Goal: Obtain resource: Download file/media

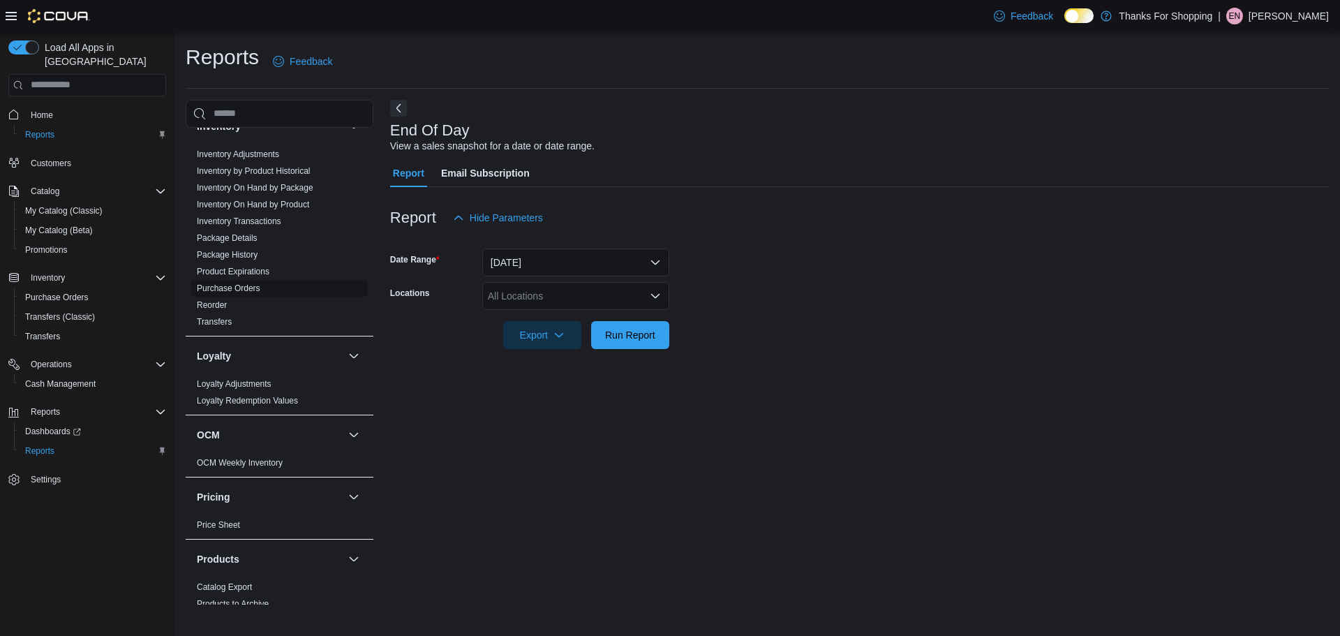
scroll to position [279, 0]
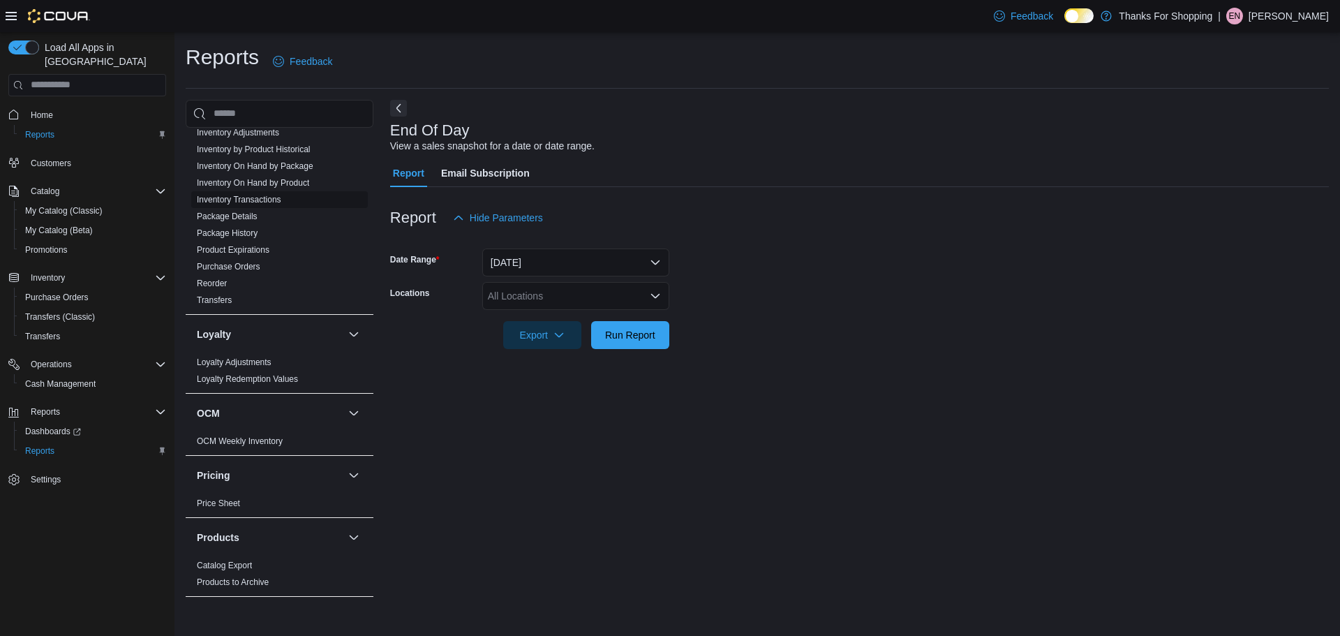
click at [248, 199] on link "Inventory Transactions" at bounding box center [239, 200] width 84 height 10
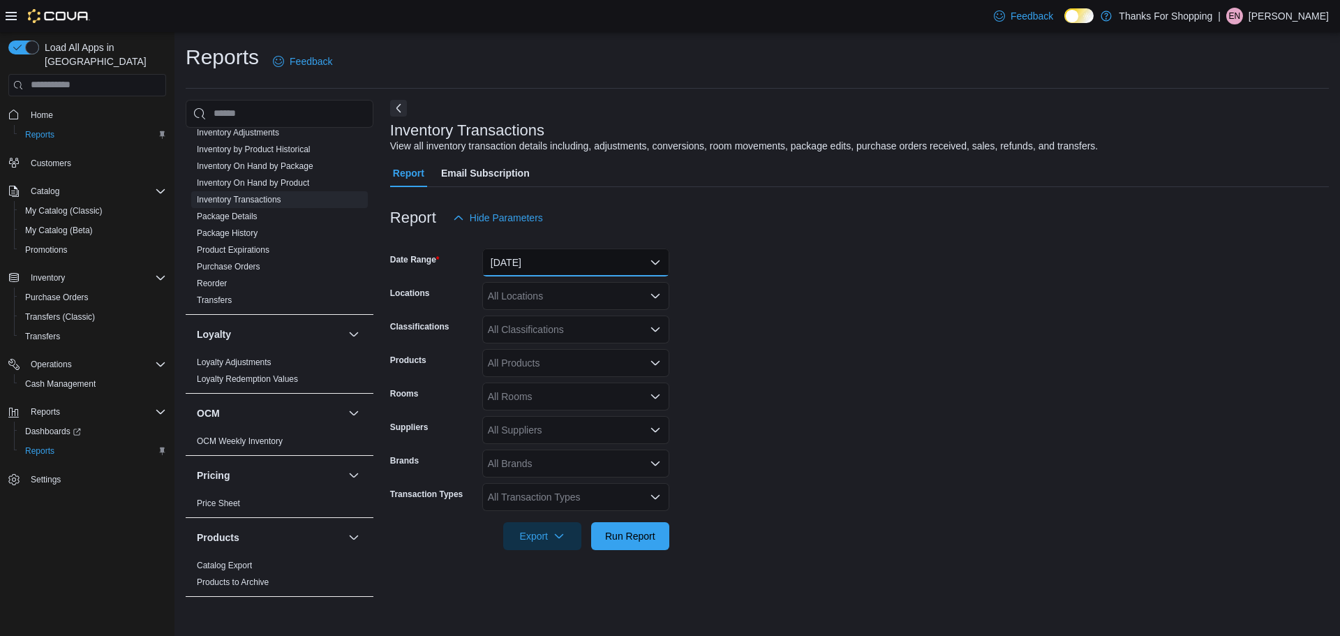
click at [530, 265] on button "[DATE]" at bounding box center [575, 262] width 187 height 28
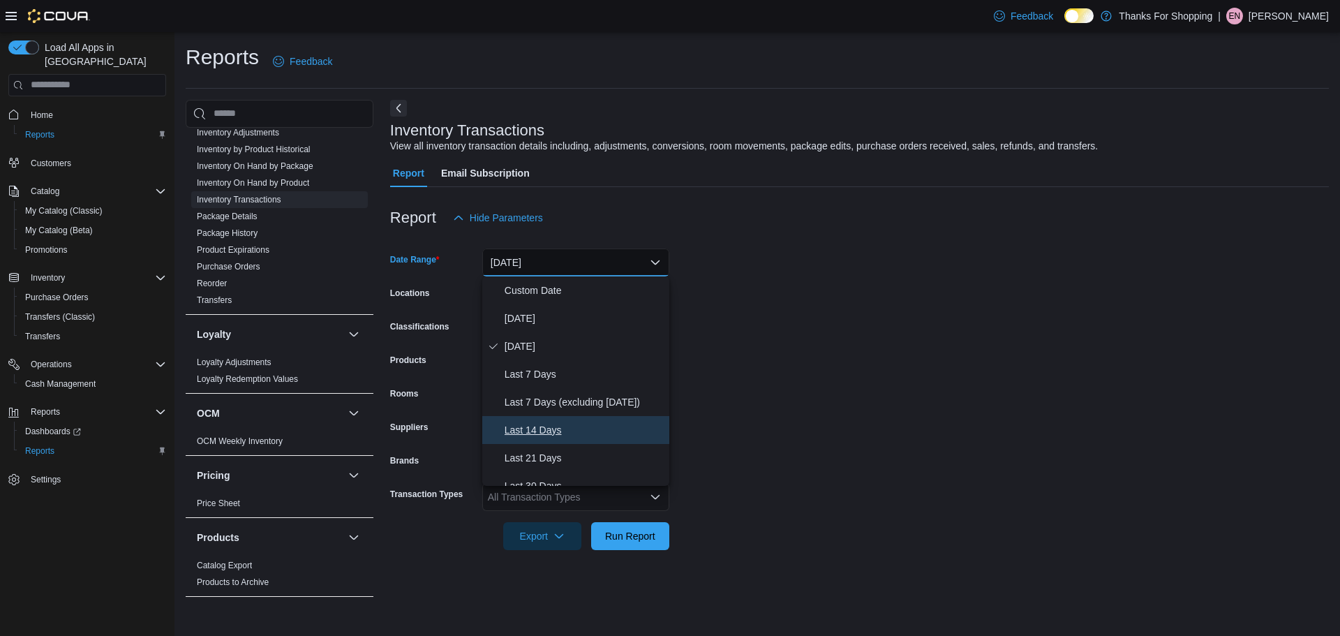
click at [543, 435] on span "Last 14 Days" at bounding box center [584, 429] width 159 height 17
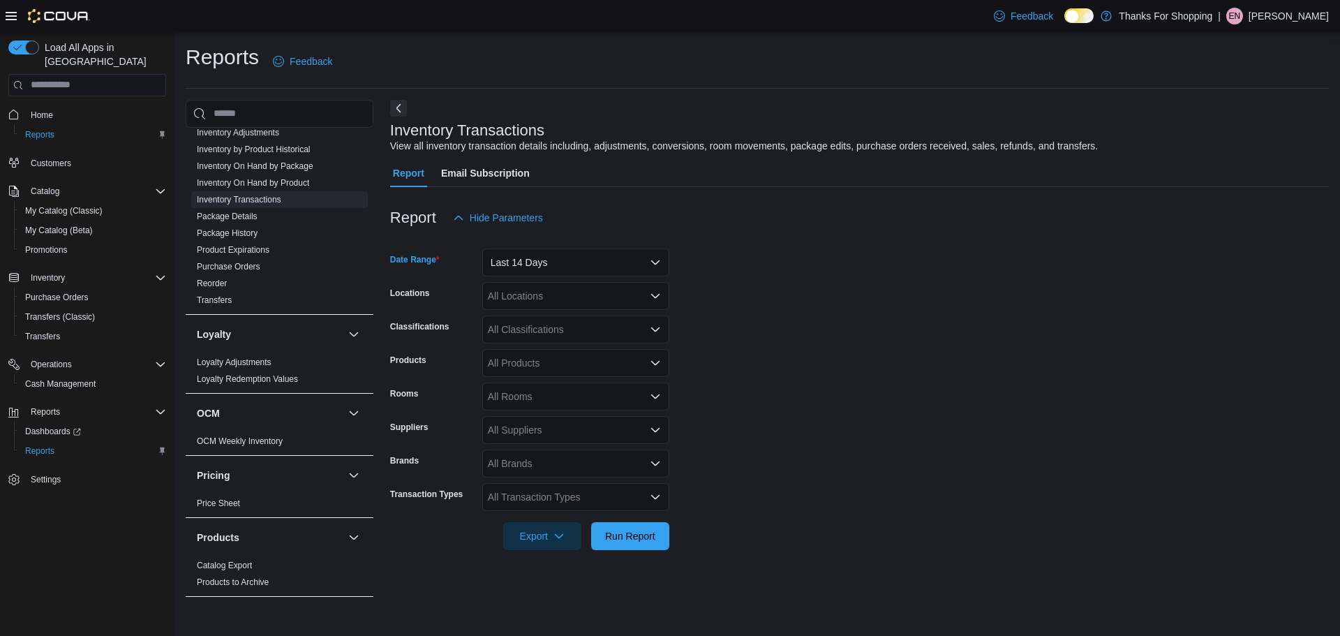
click at [525, 291] on div "All Locations" at bounding box center [575, 296] width 187 height 28
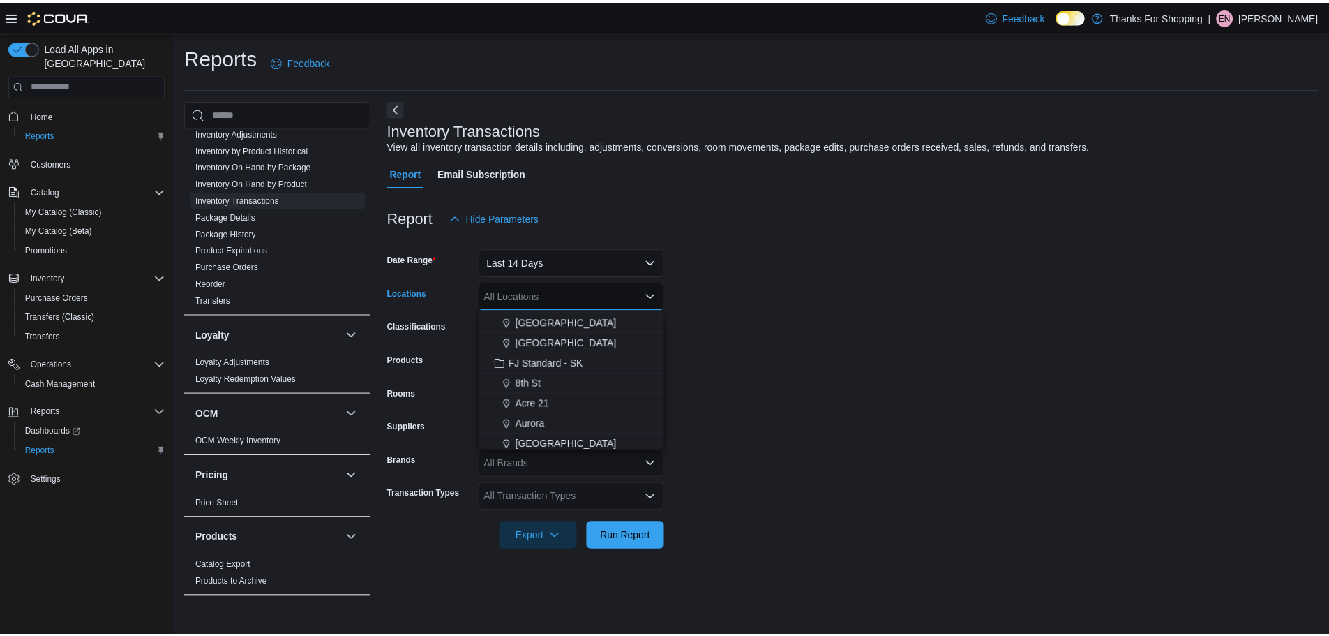
scroll to position [140, 0]
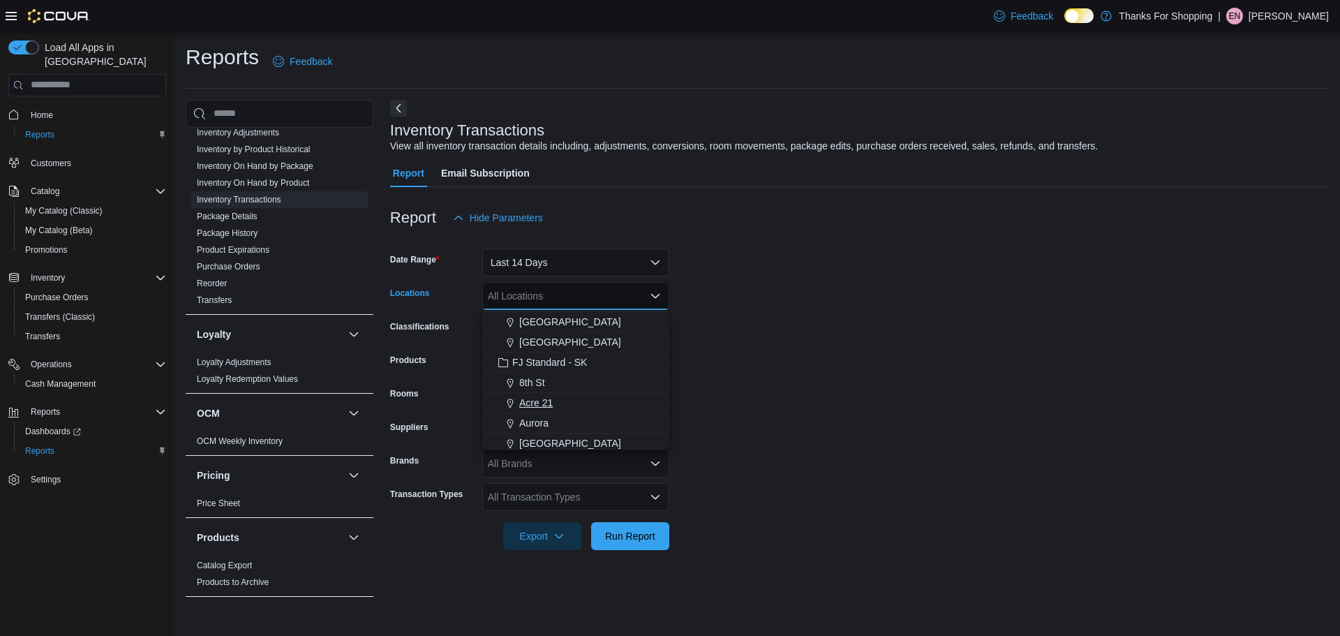
click at [540, 401] on span "Acre 21" at bounding box center [535, 403] width 33 height 14
click at [769, 401] on form "Date Range Last 14 Days Locations Acre 21 Combo box. Selected. Acre 21. Press B…" at bounding box center [859, 391] width 939 height 318
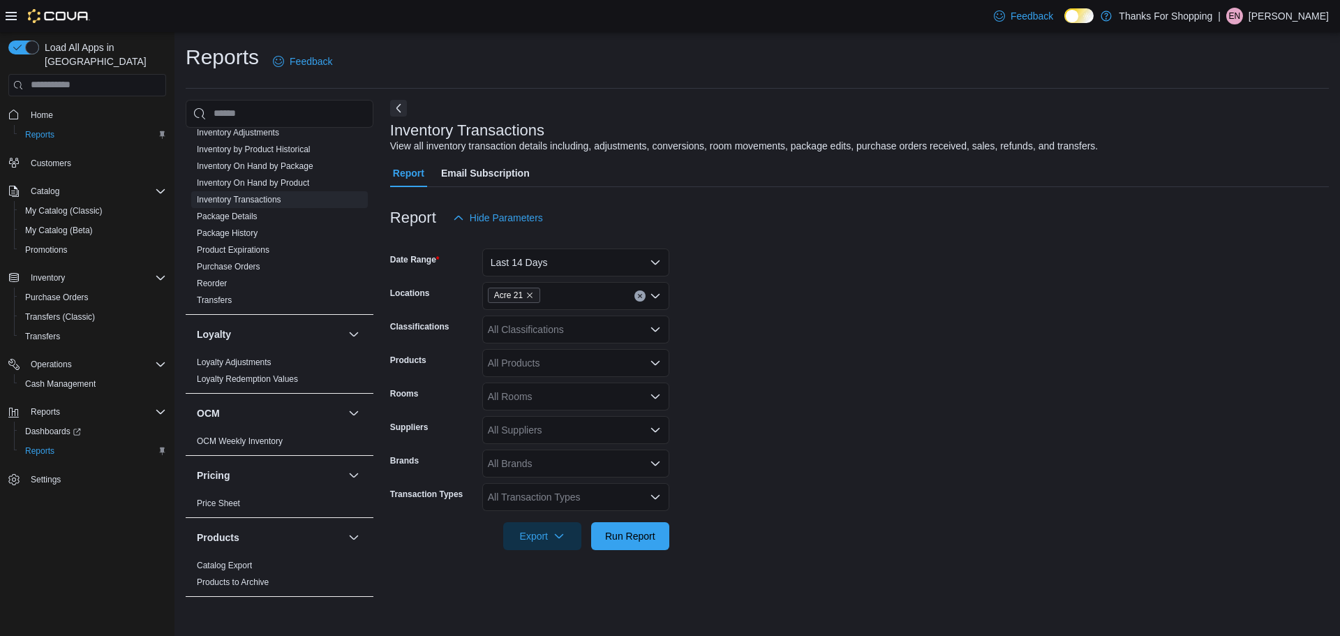
click at [540, 508] on div "All Transaction Types" at bounding box center [575, 497] width 187 height 28
click at [528, 375] on span "Refund" at bounding box center [576, 373] width 170 height 14
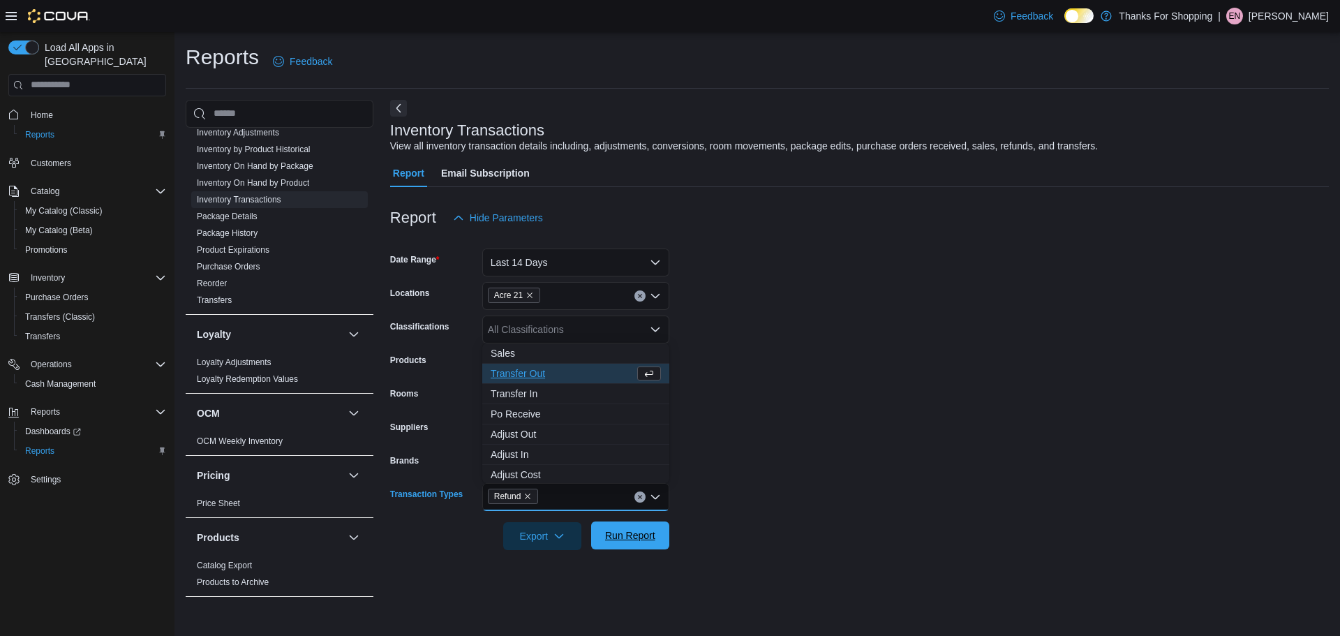
click at [602, 543] on span "Run Report" at bounding box center [629, 535] width 61 height 28
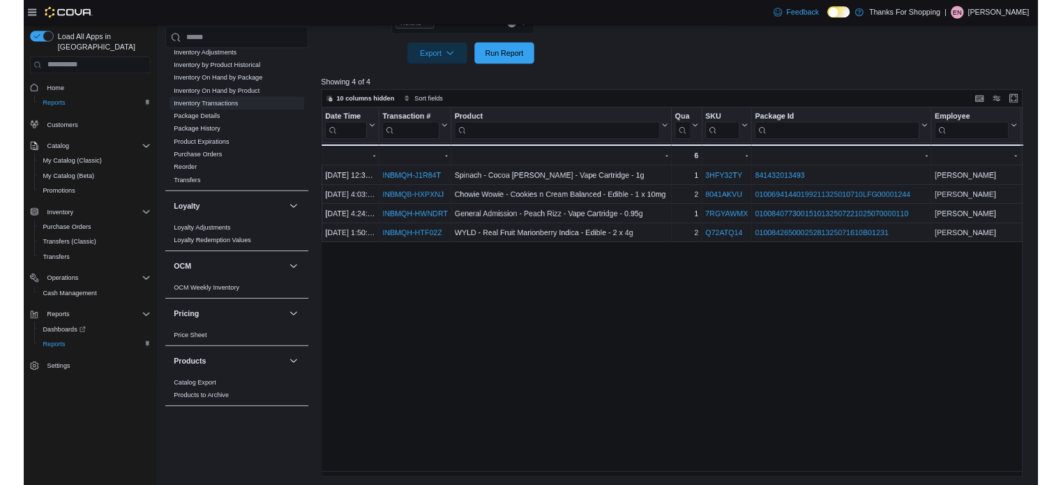
scroll to position [279, 0]
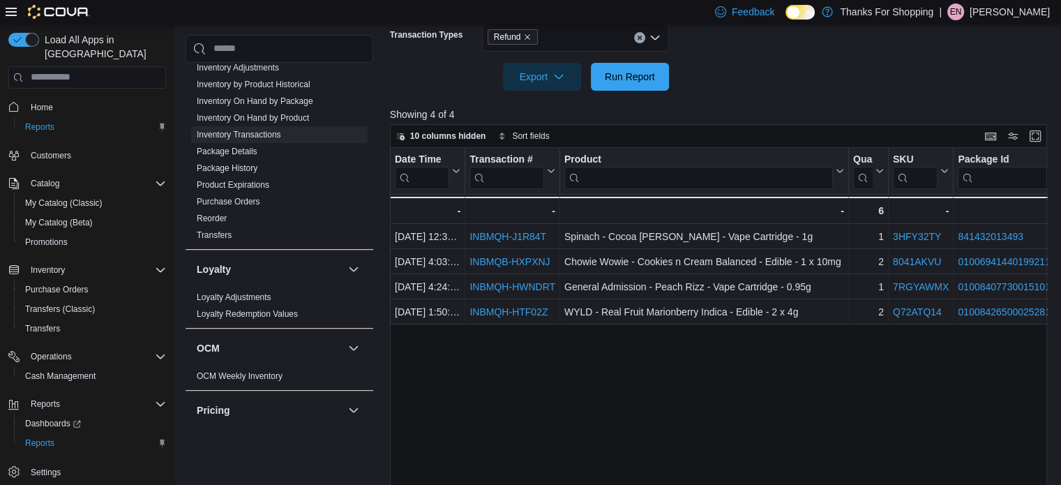
click at [9, 13] on icon at bounding box center [11, 11] width 11 height 11
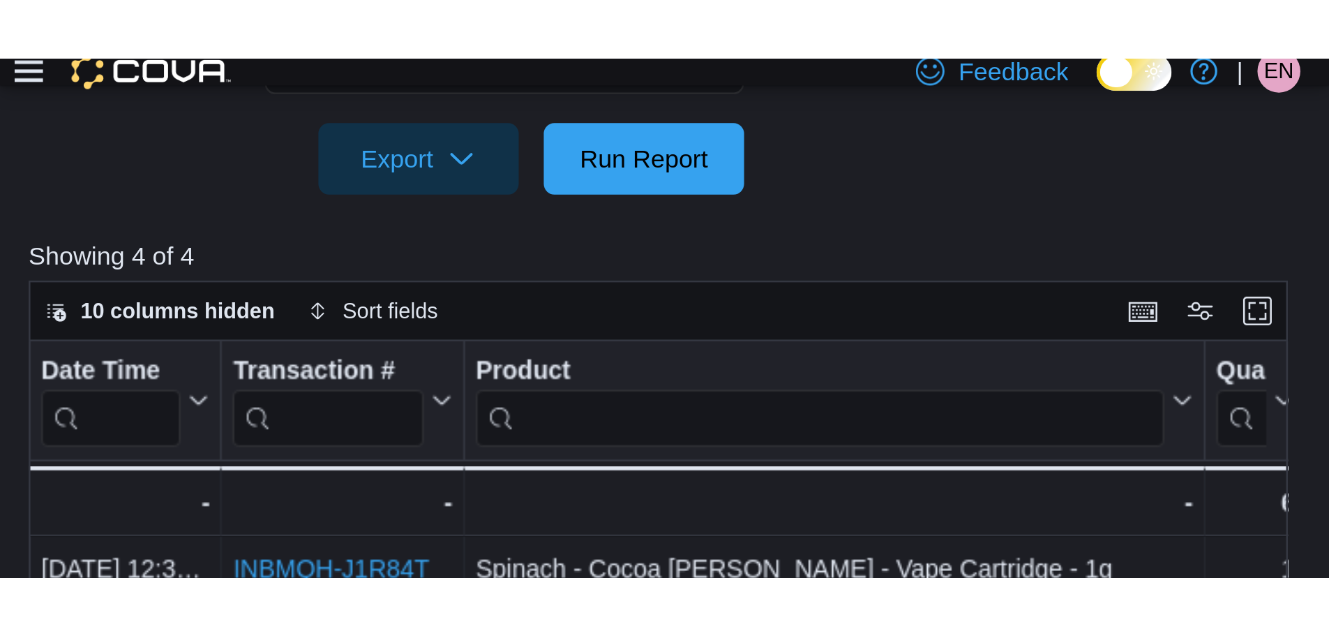
scroll to position [467, 0]
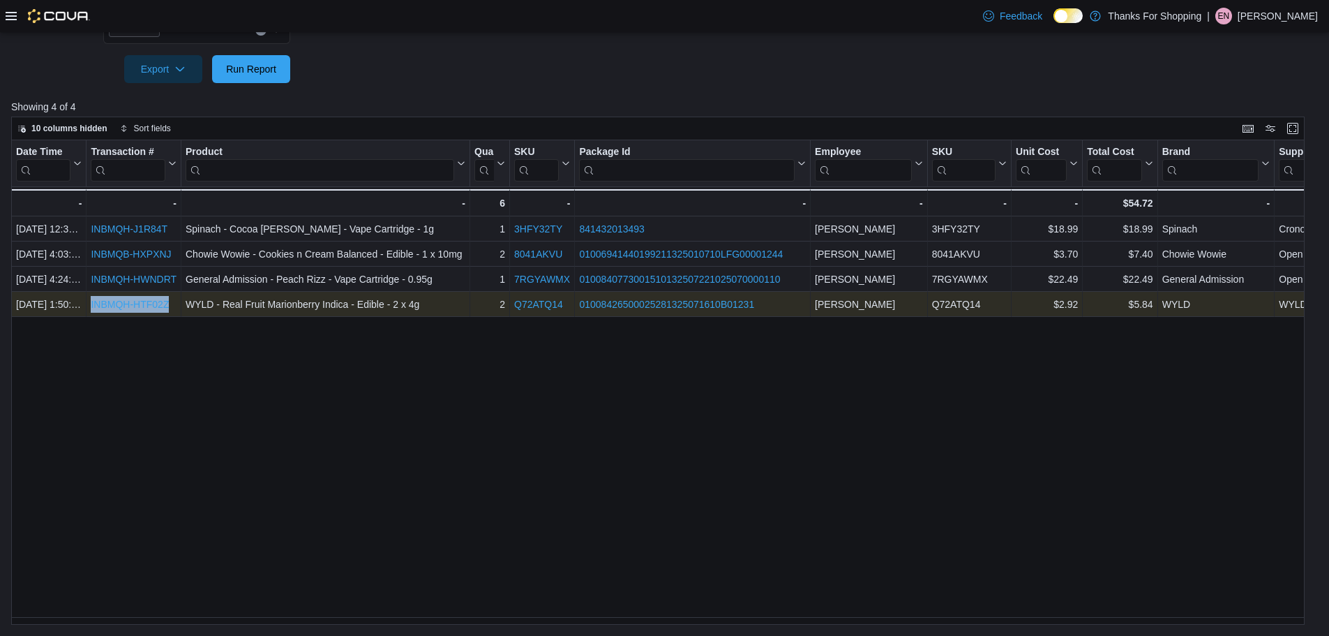
drag, startPoint x: 170, startPoint y: 304, endPoint x: 91, endPoint y: 311, distance: 79.2
click at [91, 311] on div "INBMQH-HTF02Z" at bounding box center [134, 304] width 86 height 17
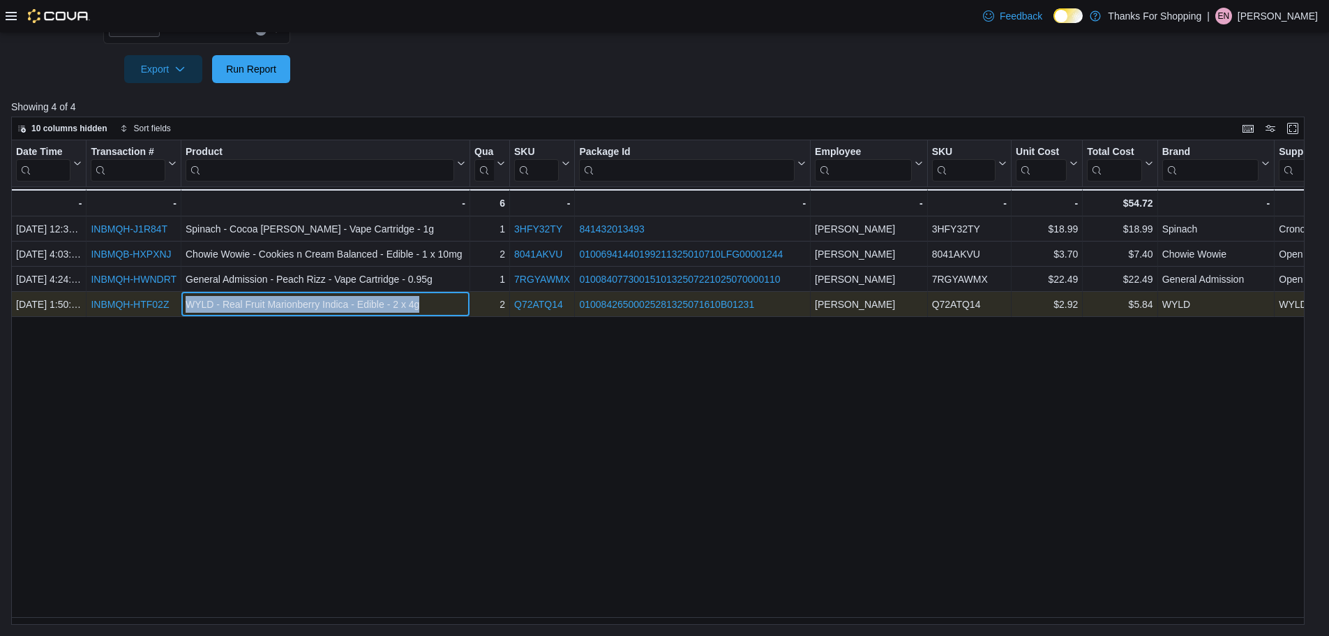
drag, startPoint x: 444, startPoint y: 301, endPoint x: 187, endPoint y: 308, distance: 256.9
click at [187, 308] on div "WYLD - Real Fruit Marionberry Indica - Edible - 2 x 4g" at bounding box center [326, 304] width 280 height 17
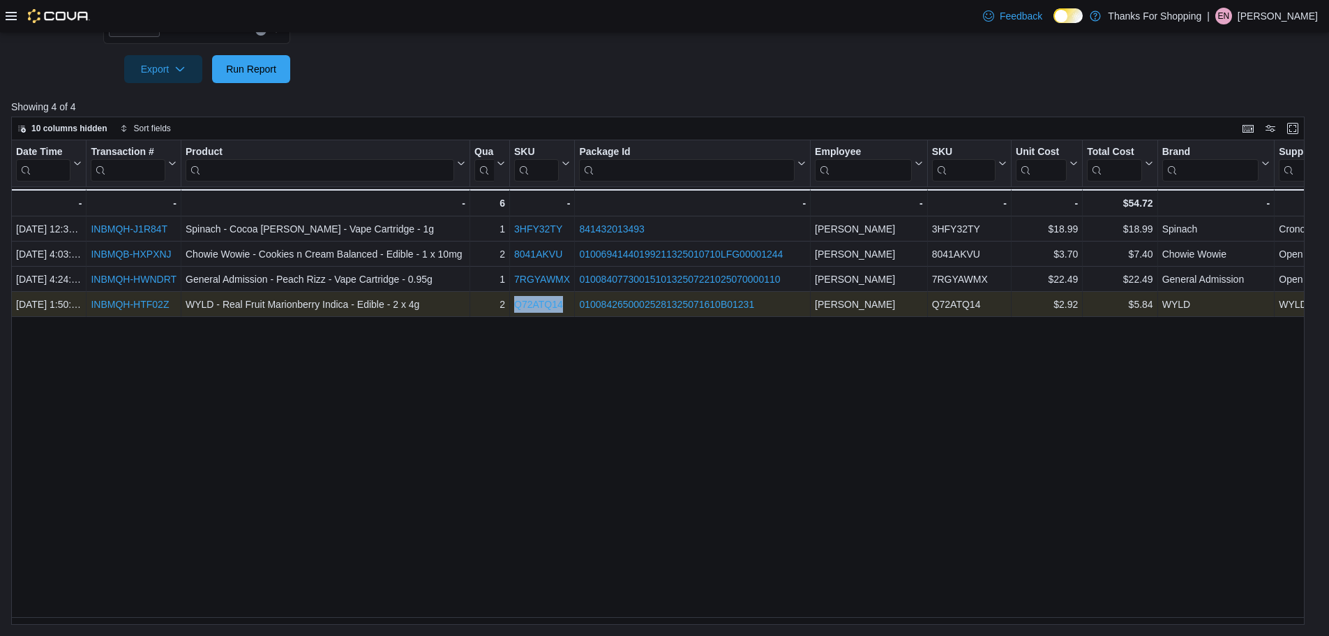
drag, startPoint x: 568, startPoint y: 302, endPoint x: 508, endPoint y: 306, distance: 60.2
click at [508, 306] on div "2 - Quantity, column 4, row 4 Q72ATQ14 - SKU URL, column 5, row 4 0100842650002…" at bounding box center [736, 304] width 1451 height 25
drag, startPoint x: 763, startPoint y: 299, endPoint x: 574, endPoint y: 305, distance: 189.9
click at [574, 305] on div "2 - Quantity, column 4, row 4 Q72ATQ14 - SKU URL, column 5, row 4 0100842650002…" at bounding box center [736, 304] width 1451 height 25
drag, startPoint x: 1047, startPoint y: 306, endPoint x: 1098, endPoint y: 306, distance: 50.2
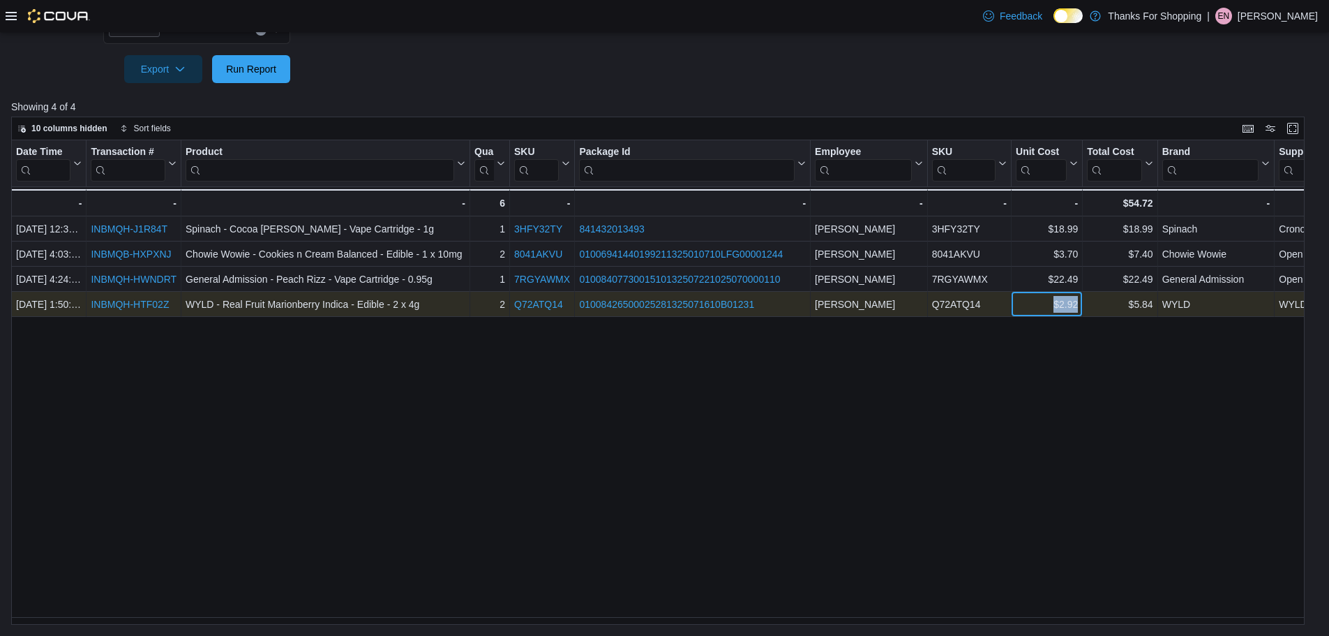
click at [1098, 306] on div "2 - Quantity, column 4, row 4 Q72ATQ14 - SKU URL, column 5, row 4 0100842650002…" at bounding box center [736, 304] width 1451 height 25
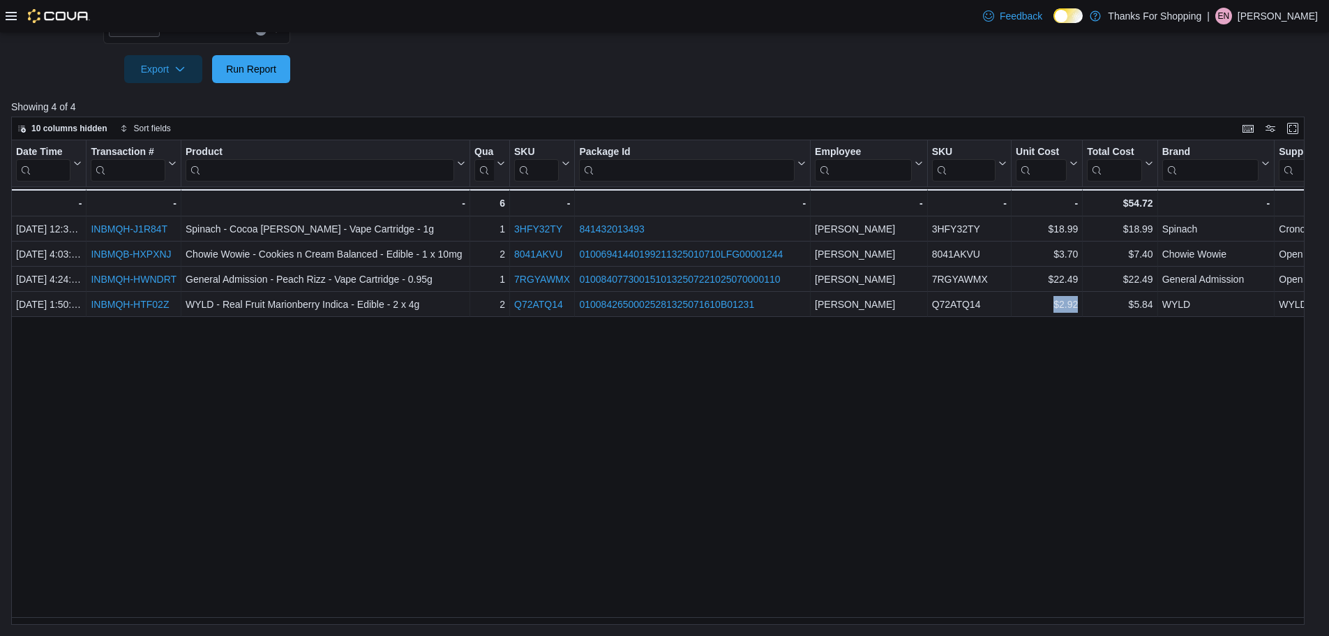
scroll to position [0, 101]
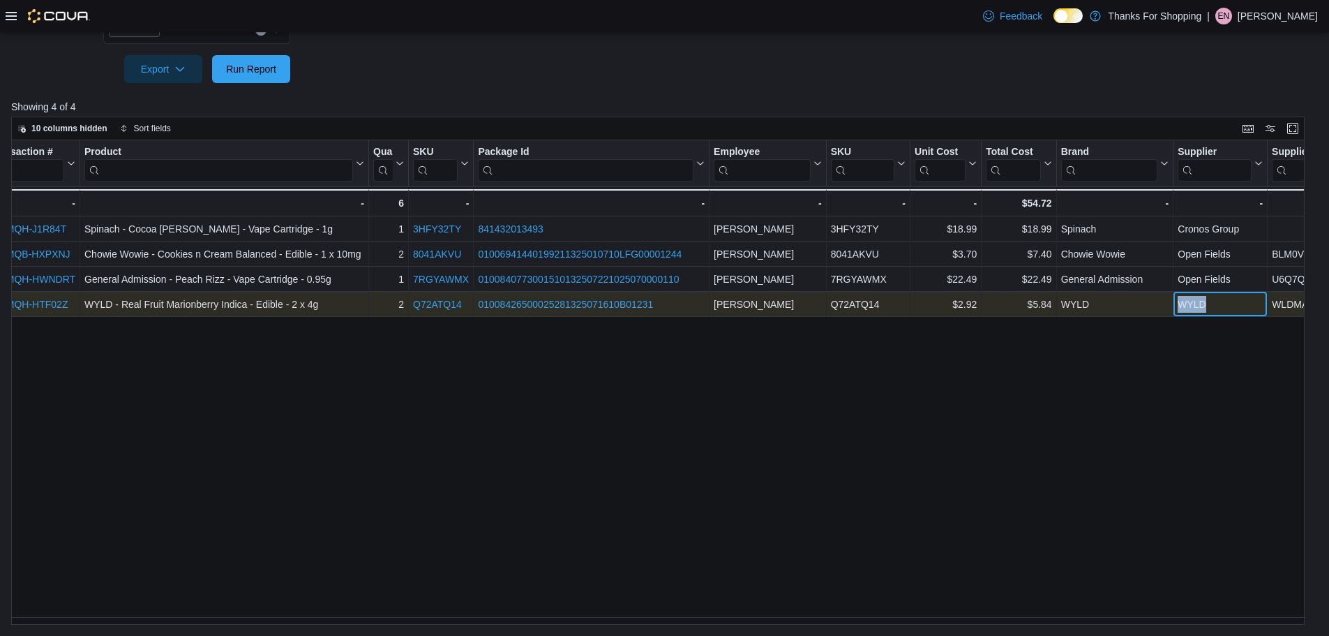
drag, startPoint x: 1212, startPoint y: 299, endPoint x: 1176, endPoint y: 308, distance: 37.6
click at [1176, 308] on div "WYLD - Supplier, column 12, row 4" at bounding box center [1221, 304] width 94 height 25
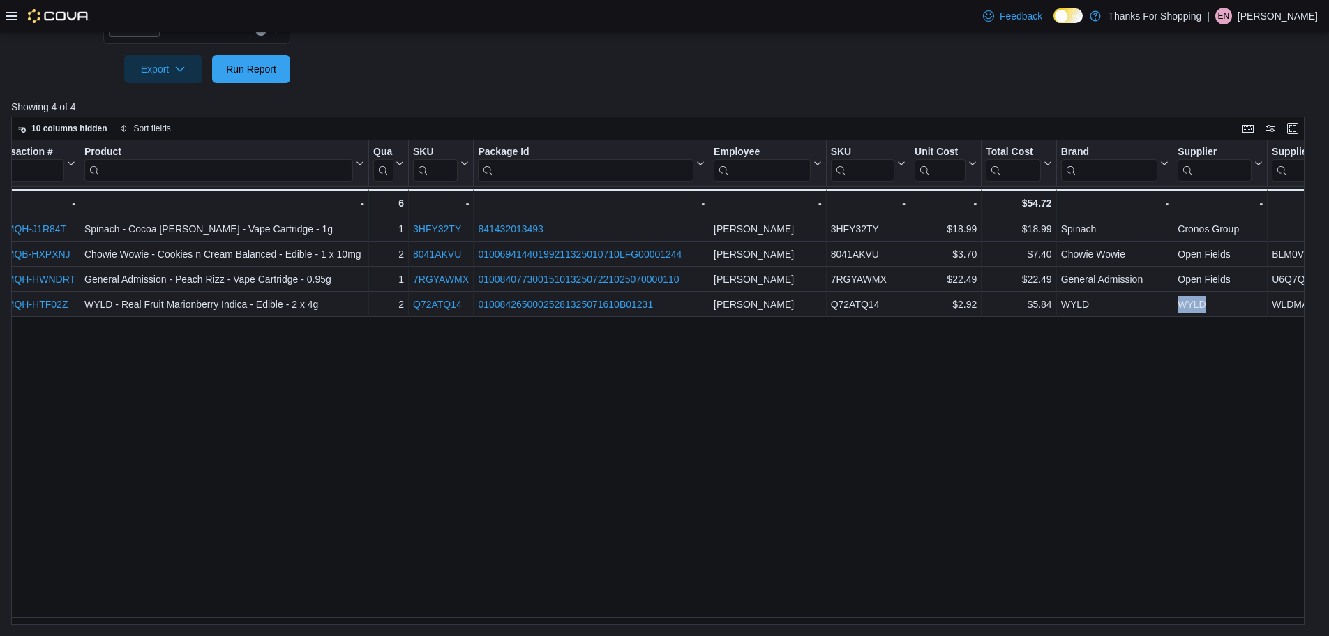
scroll to position [0, 147]
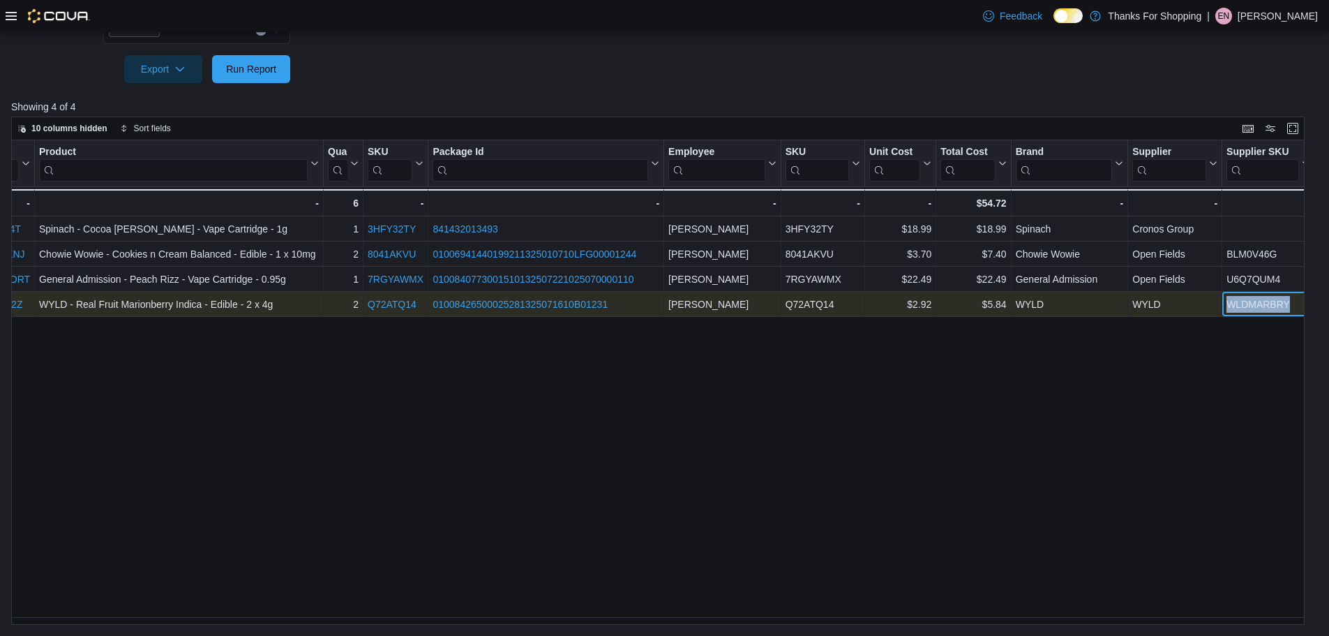
drag, startPoint x: 1294, startPoint y: 304, endPoint x: 1227, endPoint y: 306, distance: 67.0
click at [1227, 306] on div "WLDMARBRY" at bounding box center [1269, 304] width 84 height 17
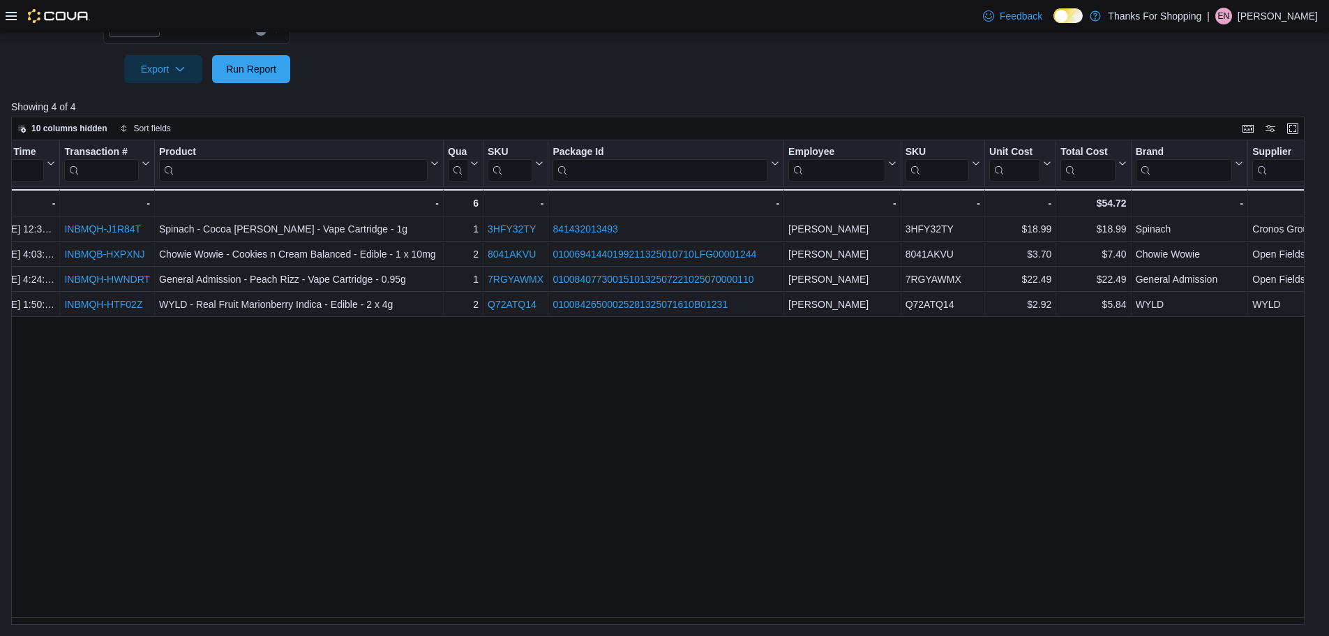
scroll to position [0, 0]
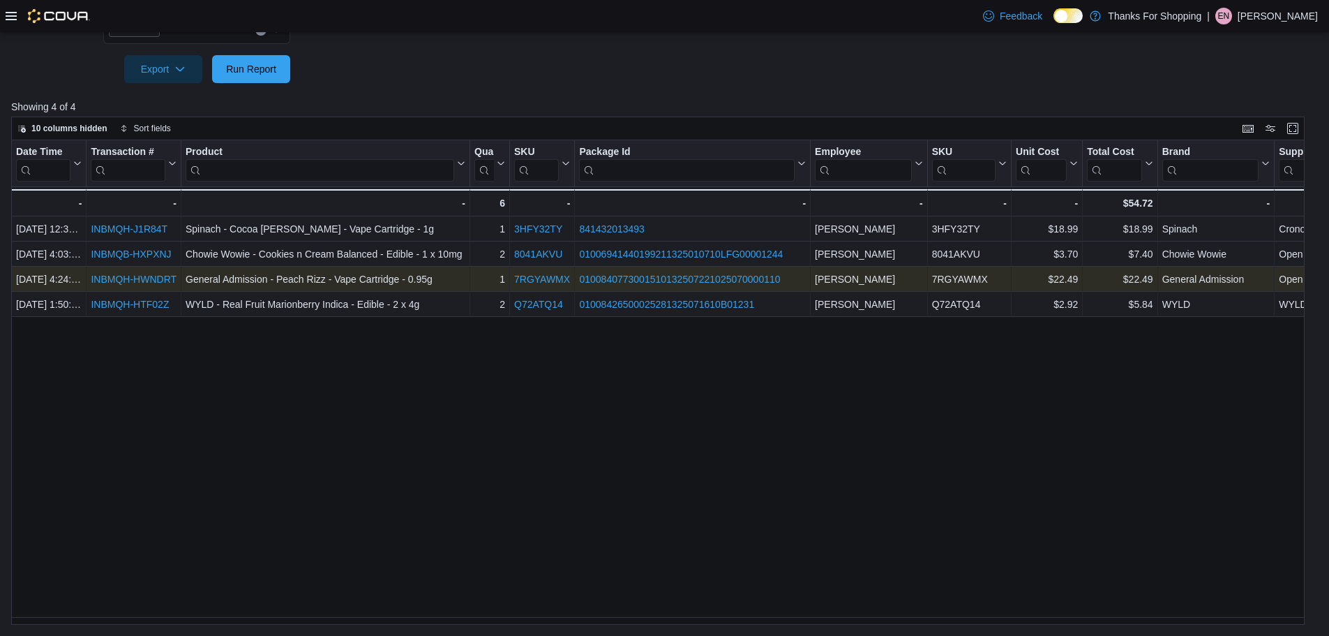
click at [174, 278] on link "INBMQH-HWNDRT" at bounding box center [134, 279] width 86 height 11
drag, startPoint x: 177, startPoint y: 281, endPoint x: 89, endPoint y: 284, distance: 87.3
click at [89, 284] on div "INBMQH-HWNDRT - Transaction # URL, column 2, row 3" at bounding box center [134, 279] width 95 height 25
drag, startPoint x: 441, startPoint y: 284, endPoint x: 184, endPoint y: 281, distance: 257.5
click at [184, 281] on div "General Admission - Peach Rizz - Vape Cartridge - 0.95g - Product, column 3, ro…" at bounding box center [325, 279] width 289 height 25
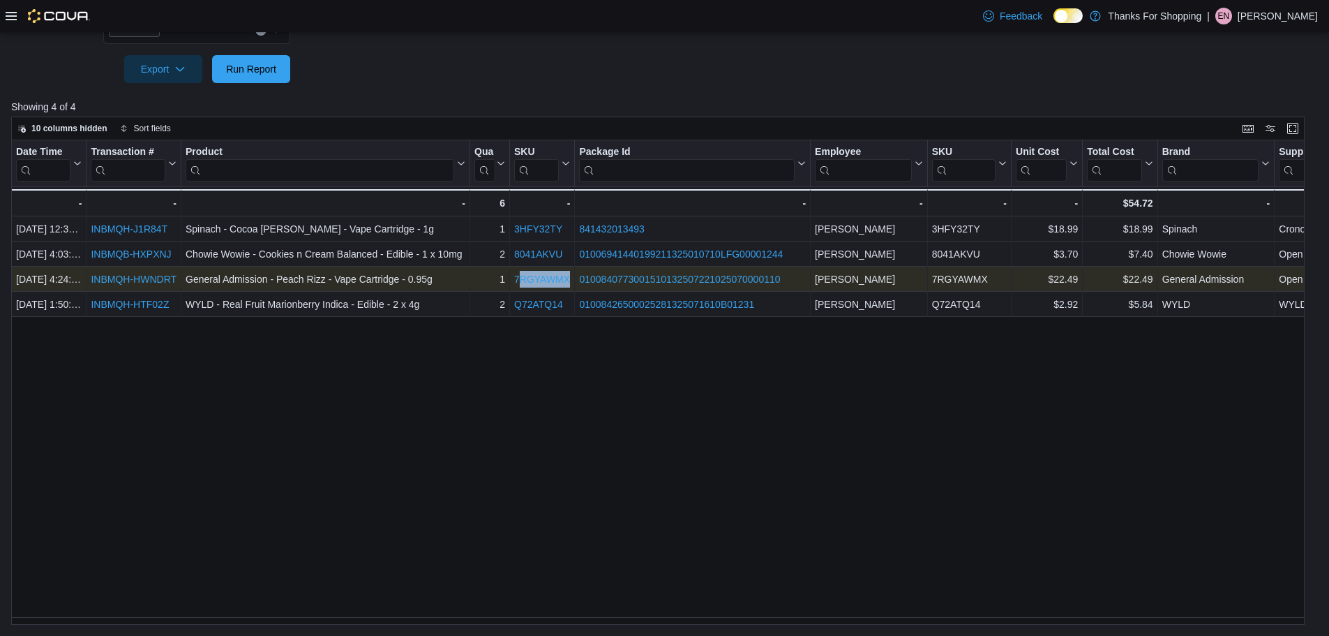
drag, startPoint x: 570, startPoint y: 277, endPoint x: 517, endPoint y: 280, distance: 53.1
click at [517, 280] on div "7RGYAWMX - SKU URL, column 5, row 3" at bounding box center [542, 279] width 65 height 25
drag, startPoint x: 511, startPoint y: 280, endPoint x: 583, endPoint y: 280, distance: 72.6
click at [583, 280] on div "1 - Quantity, column 4, row 3 7RGYAWMX - SKU URL, column 5, row 3 0100840773001…" at bounding box center [736, 279] width 1451 height 25
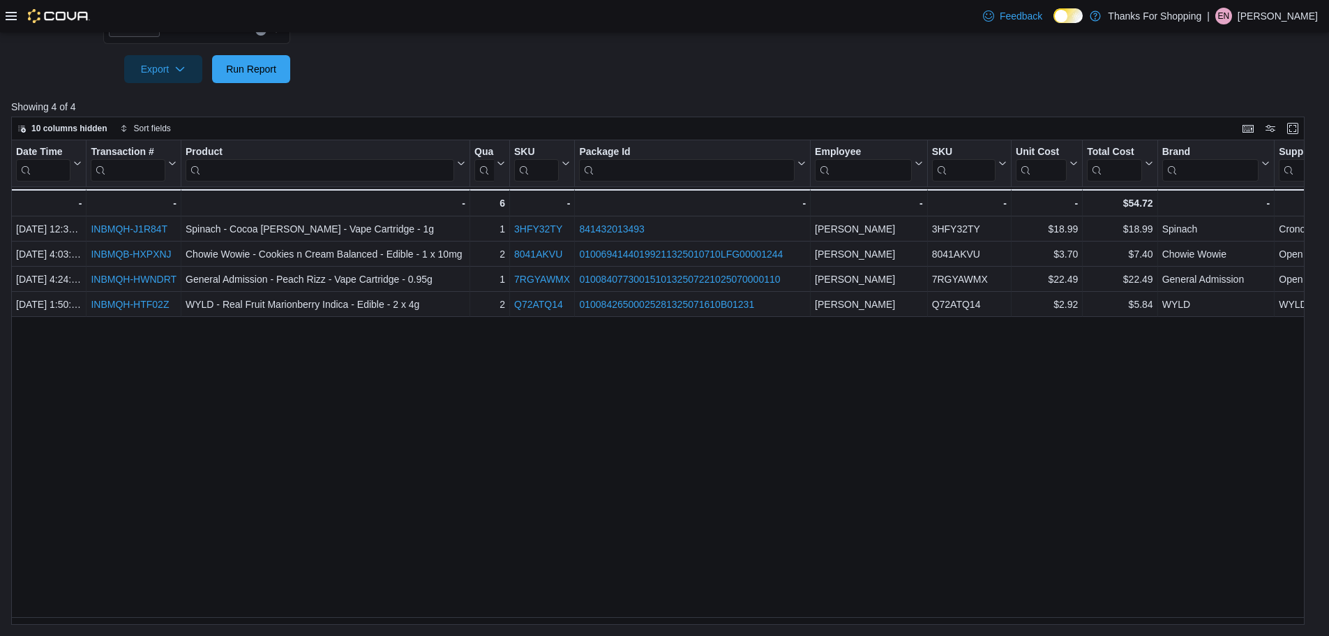
click at [624, 370] on div "Date Time Click to view column header actions Transaction # Click to view colum…" at bounding box center [663, 382] width 1304 height 485
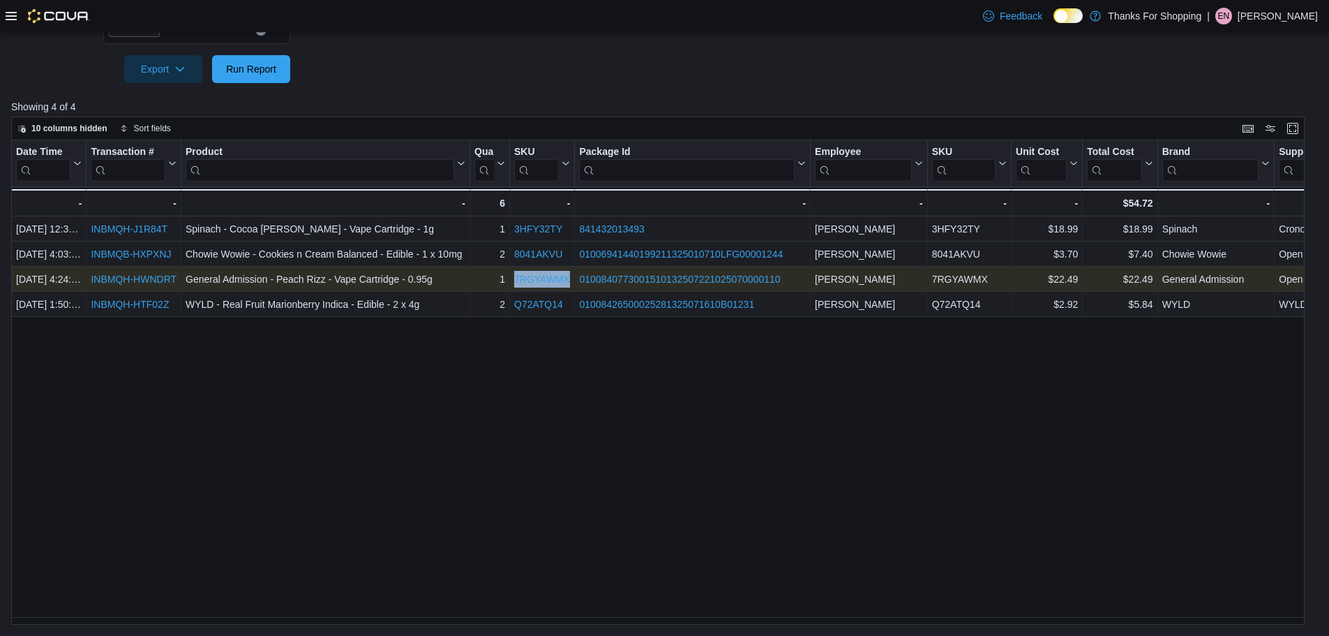
drag, startPoint x: 514, startPoint y: 281, endPoint x: 568, endPoint y: 274, distance: 54.8
click at [568, 274] on div "7RGYAWMX - SKU URL, column 5, row 3" at bounding box center [542, 279] width 65 height 25
drag, startPoint x: 786, startPoint y: 274, endPoint x: 579, endPoint y: 284, distance: 207.5
click at [579, 284] on div "0100840773001510132507221025070000110" at bounding box center [692, 279] width 227 height 17
drag, startPoint x: 1052, startPoint y: 278, endPoint x: 1081, endPoint y: 278, distance: 29.3
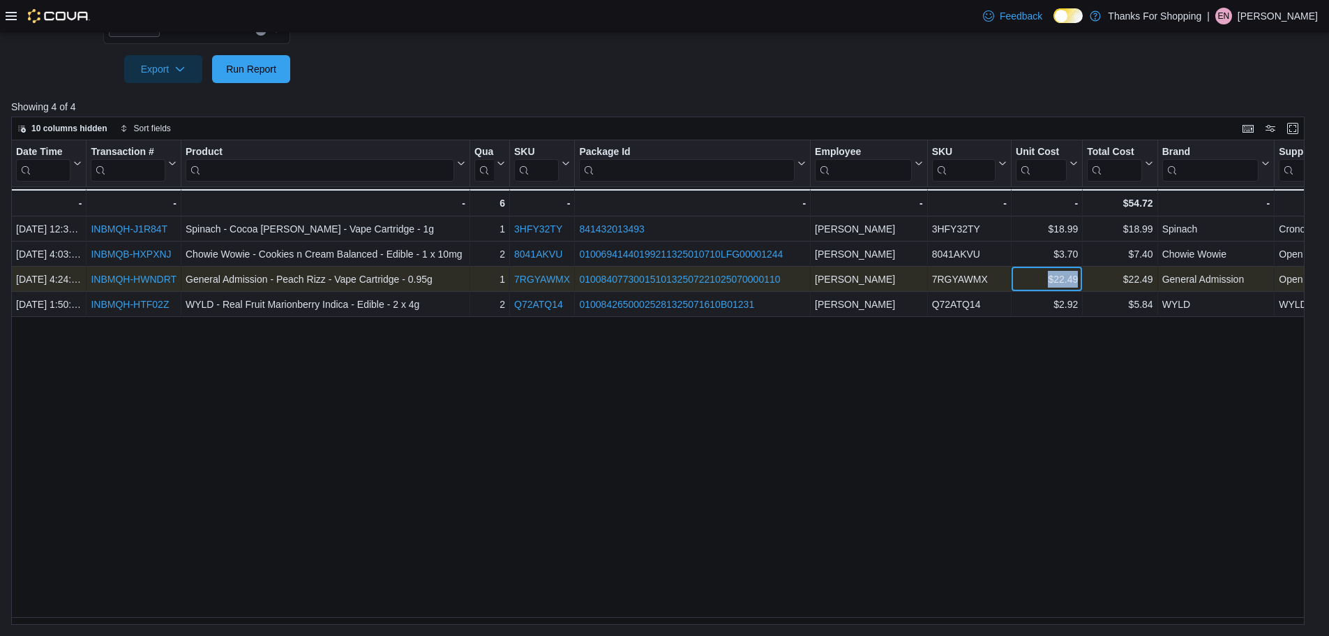
click at [1081, 278] on div "$22.49 - Unit Cost, column 9, row 3" at bounding box center [1047, 279] width 71 height 25
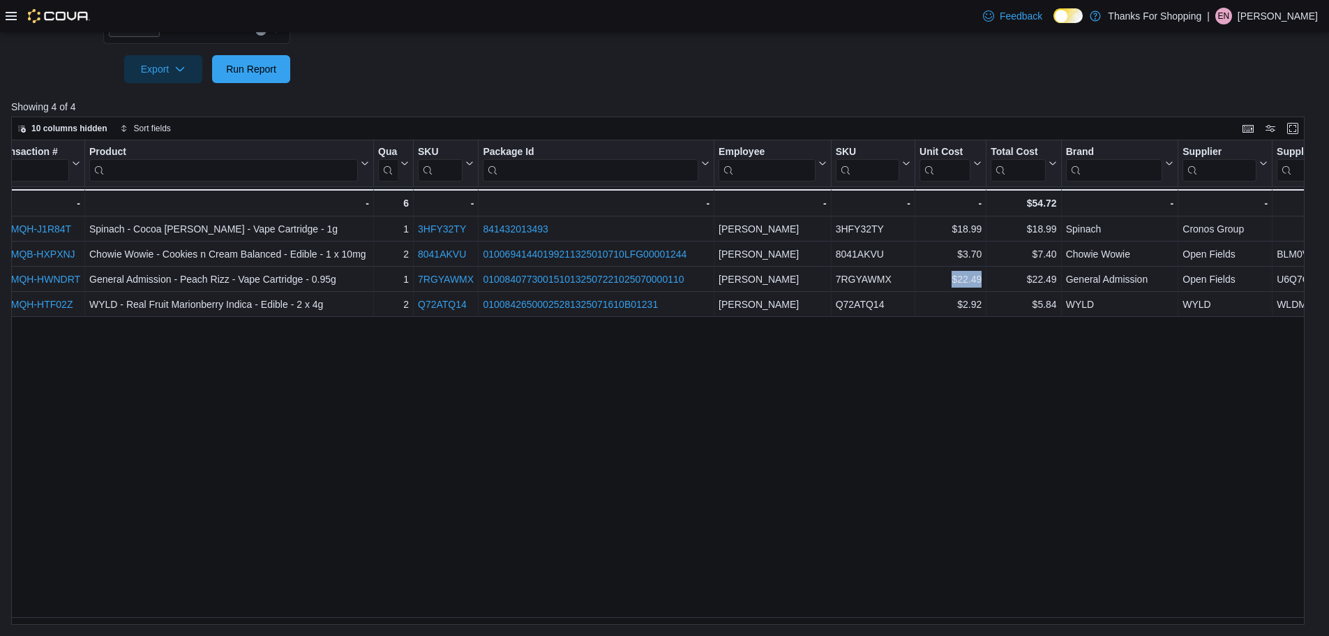
scroll to position [0, 147]
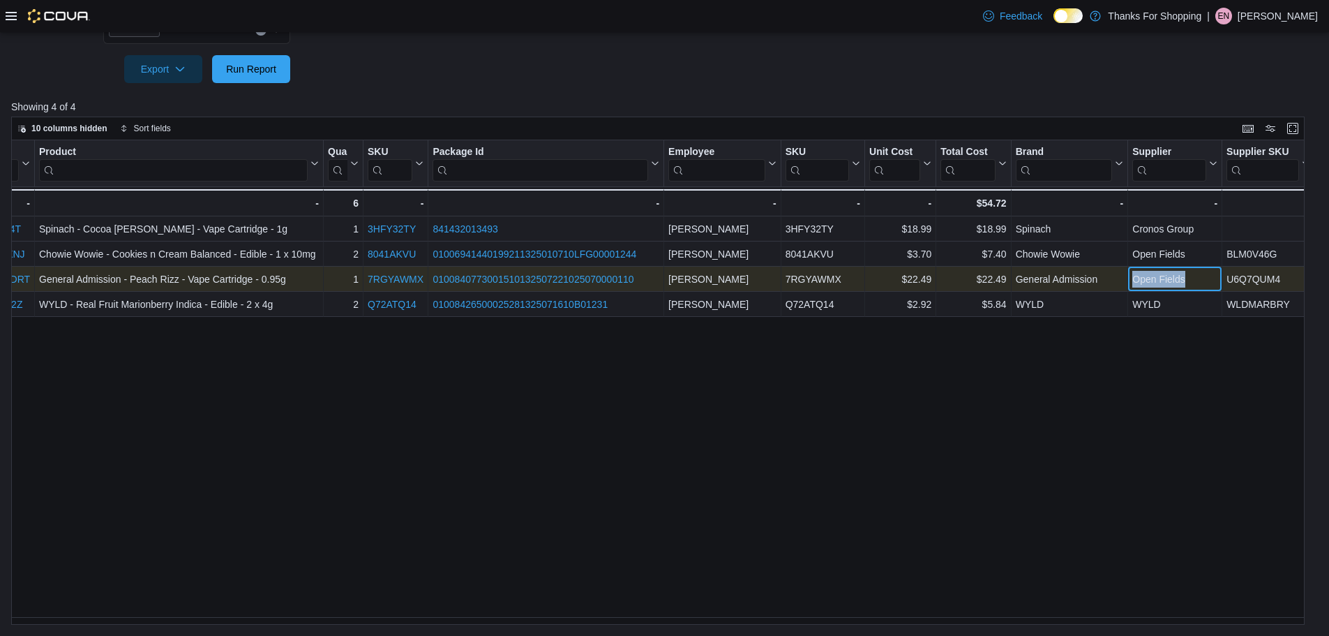
drag, startPoint x: 1188, startPoint y: 281, endPoint x: 1136, endPoint y: 281, distance: 51.6
click at [1135, 285] on div "Open Fields" at bounding box center [1175, 279] width 85 height 17
drag, startPoint x: 1287, startPoint y: 279, endPoint x: 1230, endPoint y: 283, distance: 58.0
click at [1230, 283] on div "U6Q7QUM4" at bounding box center [1269, 279] width 84 height 17
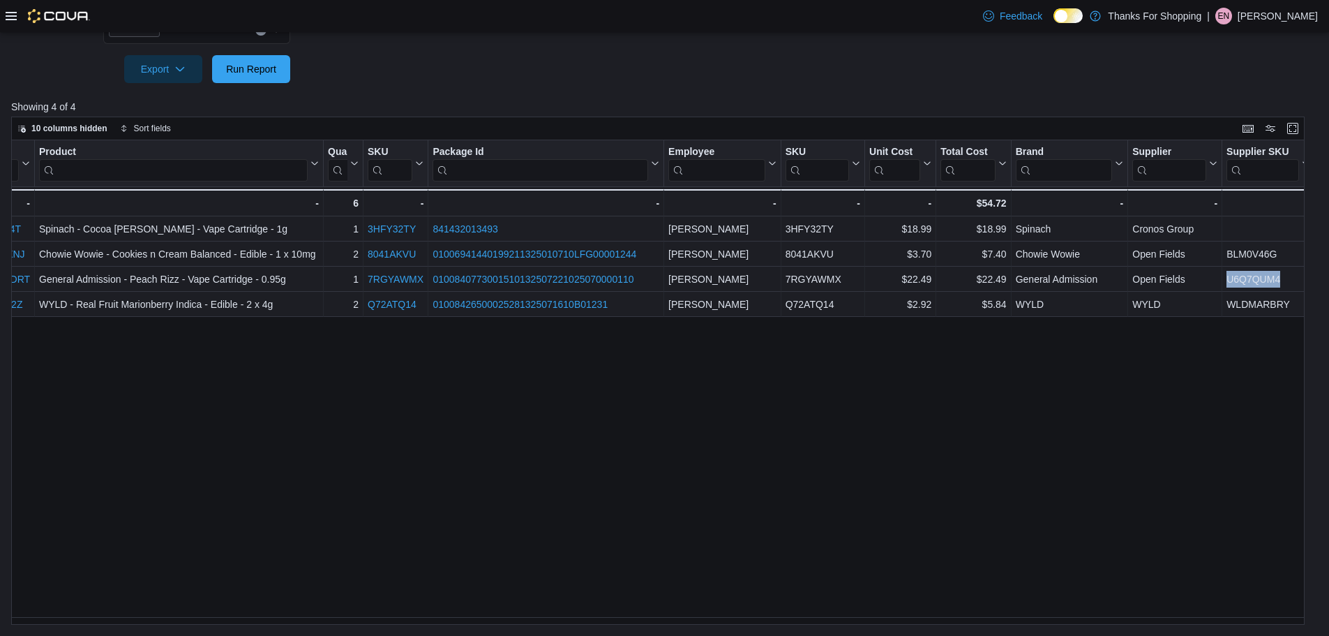
scroll to position [0, 0]
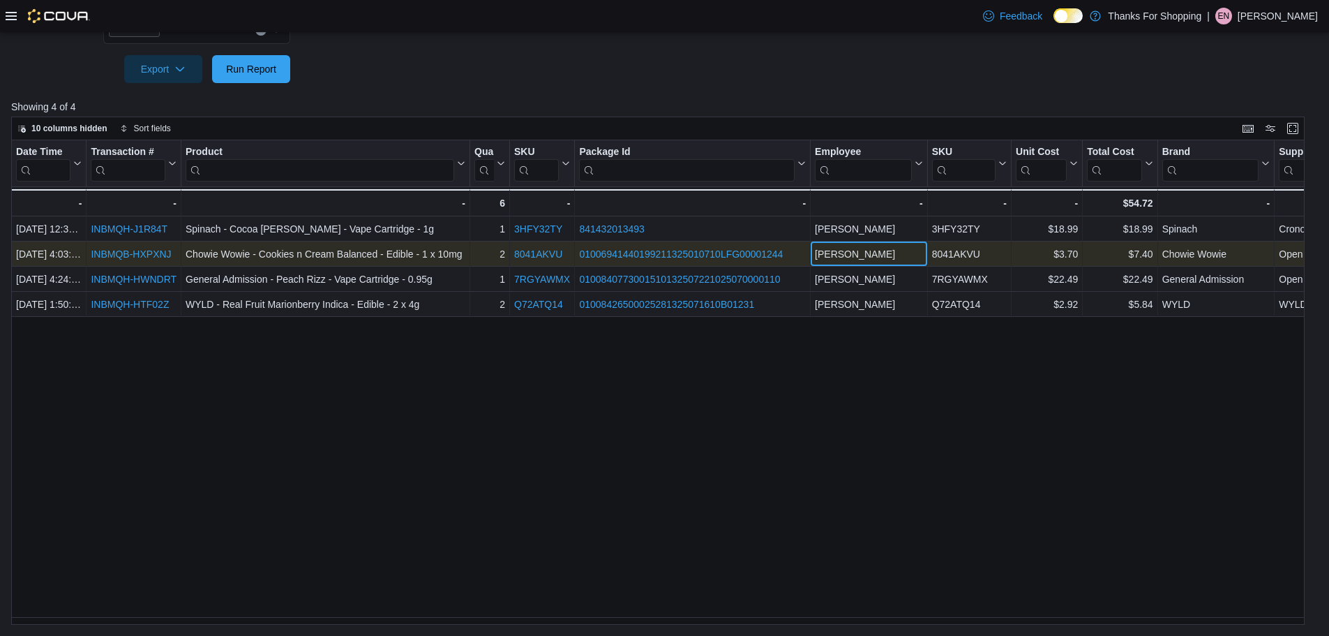
drag, startPoint x: 907, startPoint y: 250, endPoint x: 815, endPoint y: 255, distance: 92.2
click at [815, 255] on div "Ashlyn Hutchinson" at bounding box center [869, 254] width 108 height 17
drag, startPoint x: 177, startPoint y: 253, endPoint x: 78, endPoint y: 254, distance: 99.1
click at [78, 254] on div "2 - Quantity, column 4, row 2 8041AKVU - SKU URL, column 5, row 2 0100694144019…" at bounding box center [736, 253] width 1451 height 25
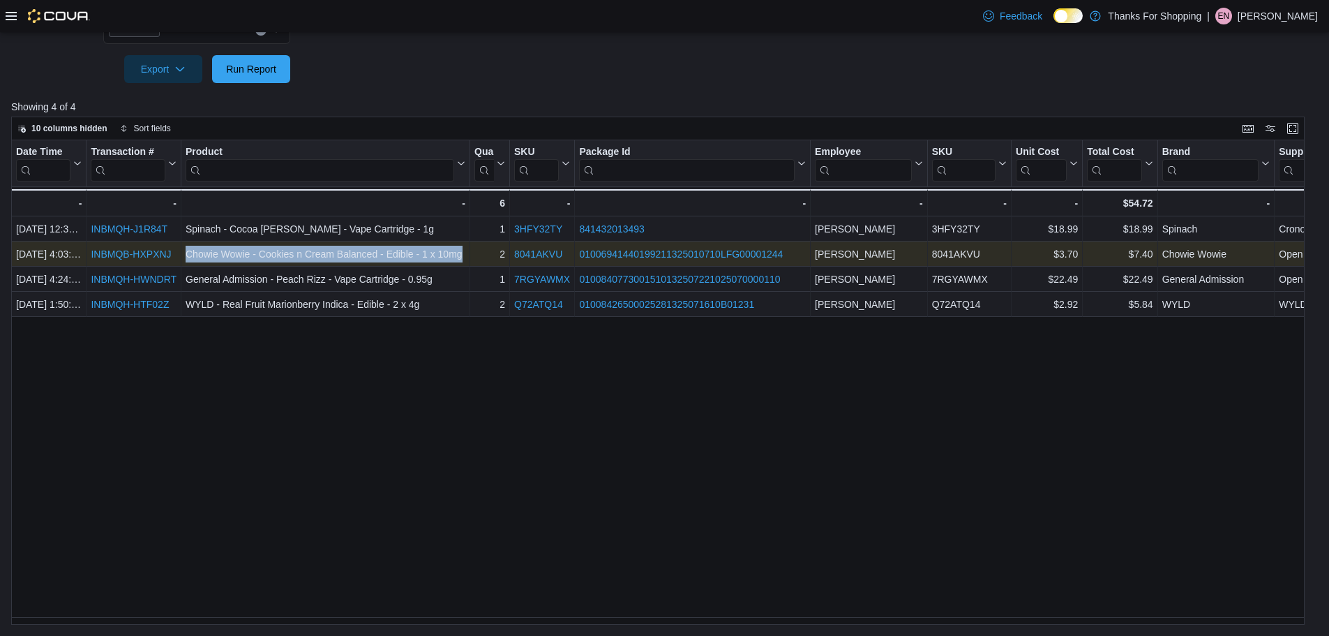
drag, startPoint x: 88, startPoint y: 253, endPoint x: 170, endPoint y: 255, distance: 81.7
click at [170, 255] on div "INBMQB-HXPXNJ - Transaction # URL, column 2, row 2" at bounding box center [134, 253] width 95 height 25
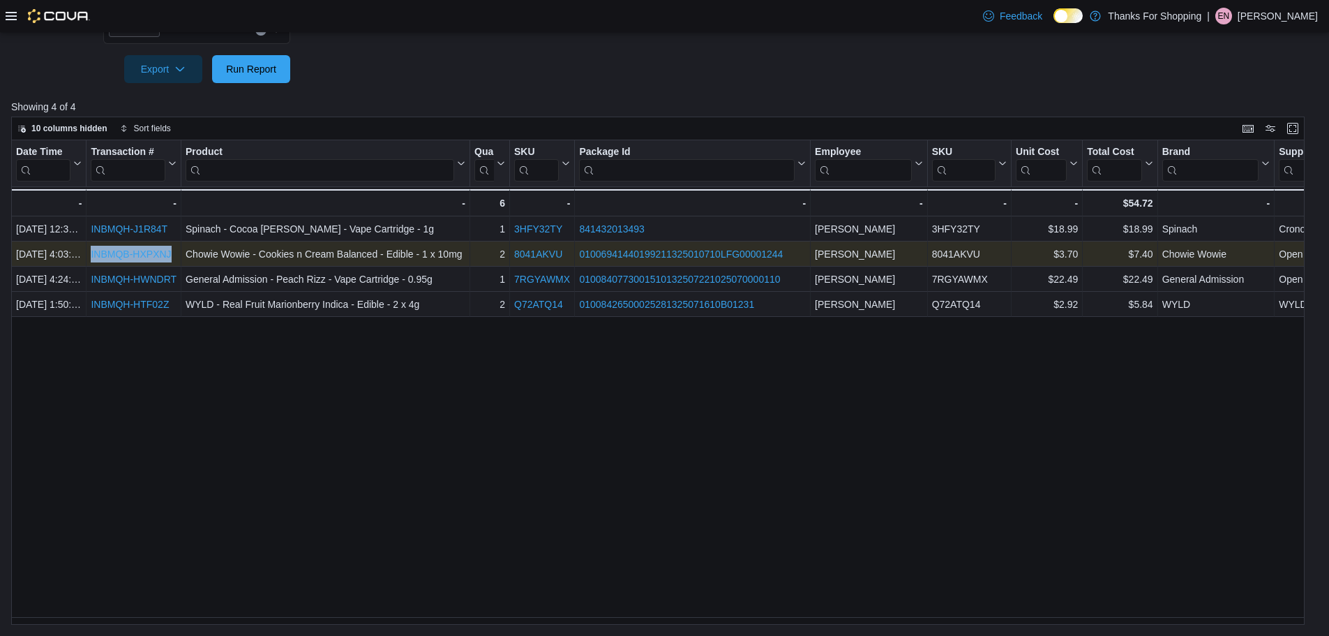
drag, startPoint x: 172, startPoint y: 255, endPoint x: 91, endPoint y: 259, distance: 81.8
click at [91, 259] on div "INBMQB-HXPXNJ" at bounding box center [134, 254] width 86 height 17
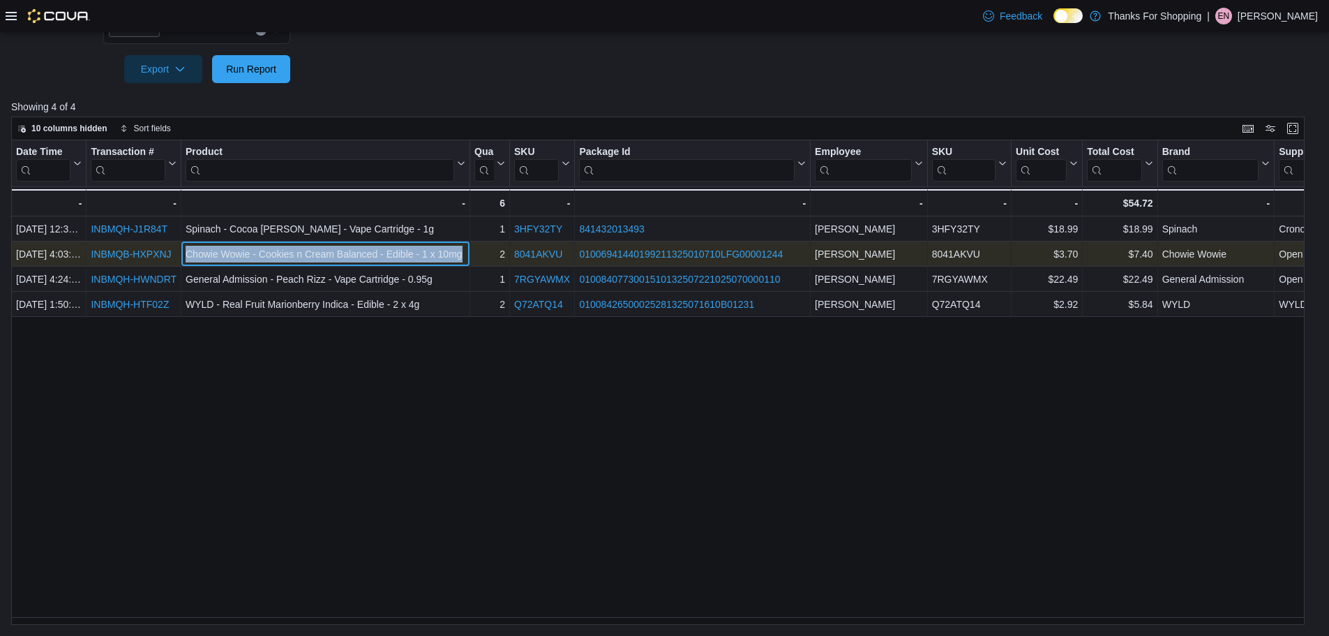
drag, startPoint x: 462, startPoint y: 257, endPoint x: 186, endPoint y: 255, distance: 276.3
click at [186, 255] on div "Chowie Wowie - Cookies n Cream Balanced - Edible - 1 x 10mg" at bounding box center [326, 254] width 280 height 17
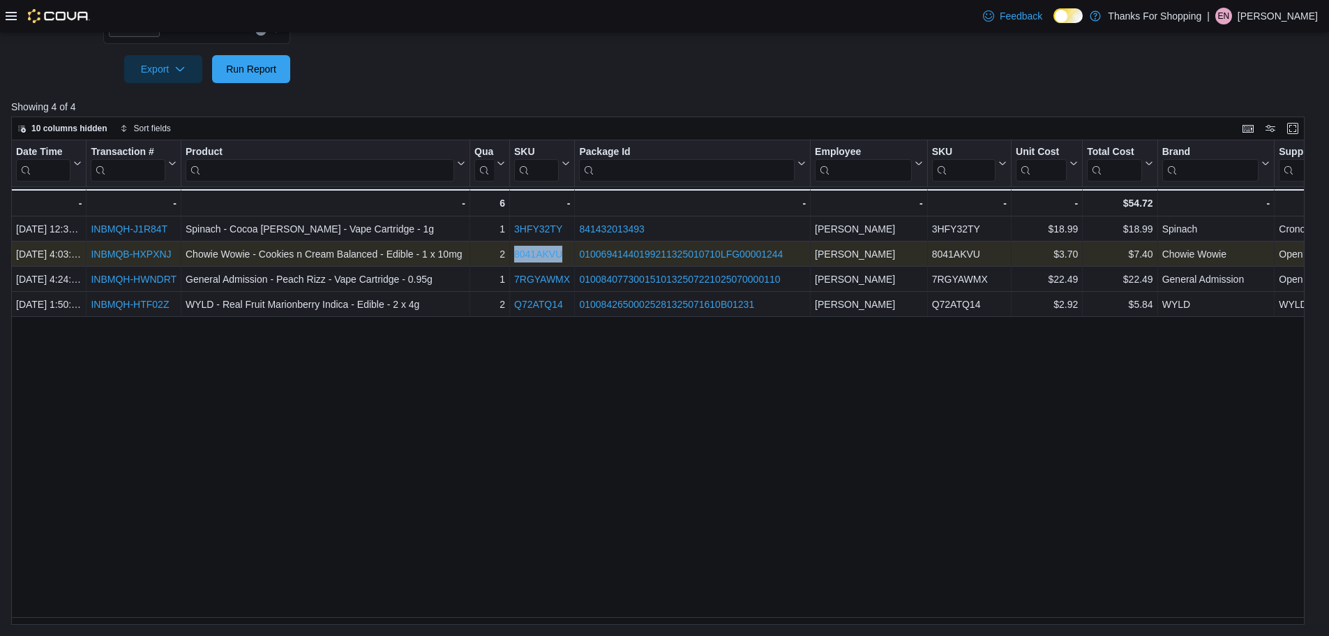
drag, startPoint x: 567, startPoint y: 253, endPoint x: 516, endPoint y: 254, distance: 51.6
click at [516, 254] on div "8041AKVU" at bounding box center [542, 254] width 56 height 17
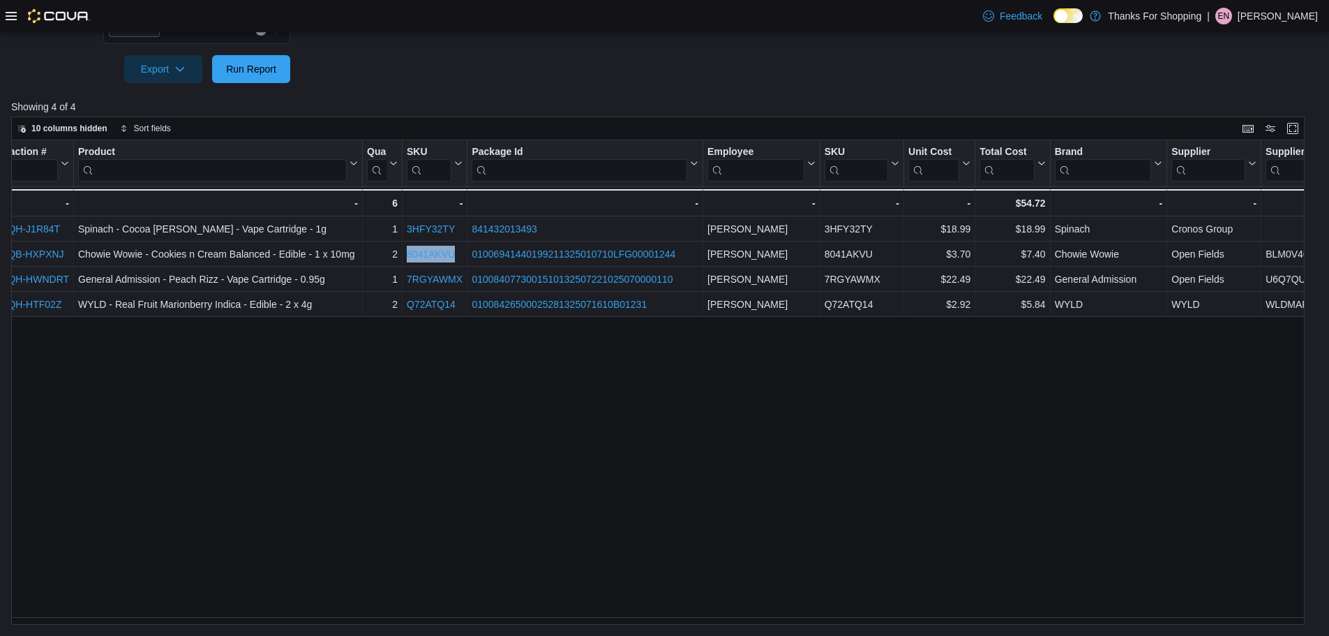
scroll to position [0, 111]
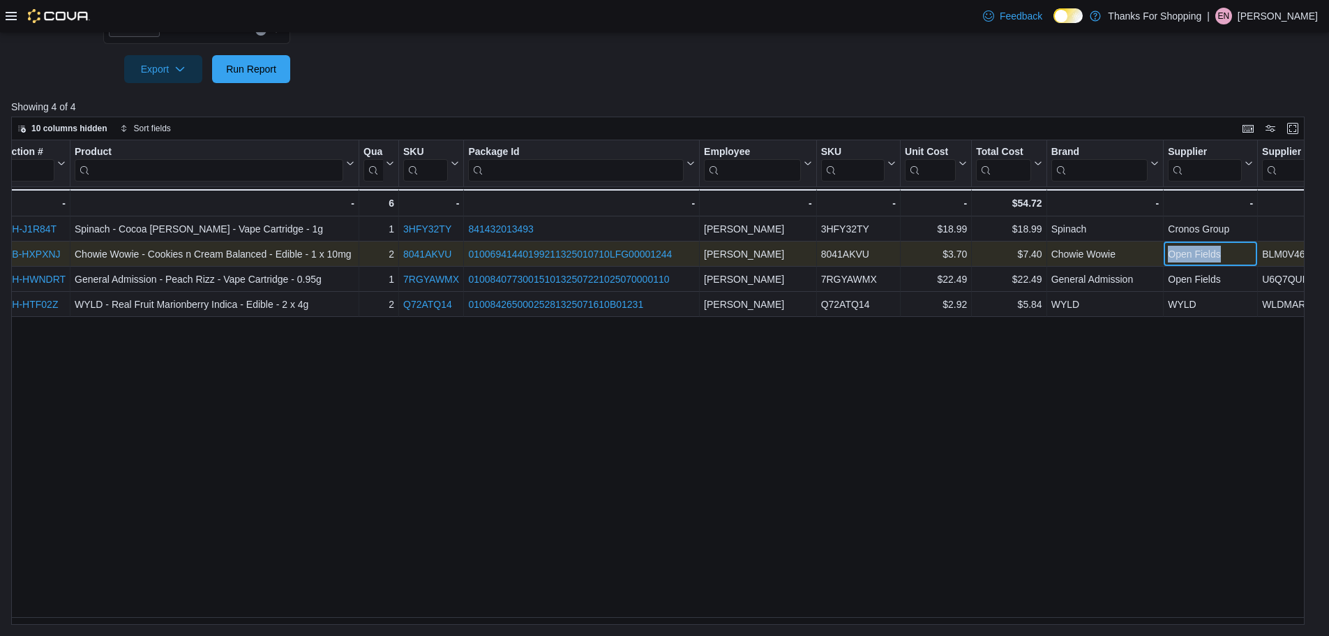
drag, startPoint x: 1233, startPoint y: 256, endPoint x: 1167, endPoint y: 258, distance: 65.6
click at [1167, 258] on div "Open Fields - Supplier, column 12, row 2" at bounding box center [1211, 253] width 94 height 25
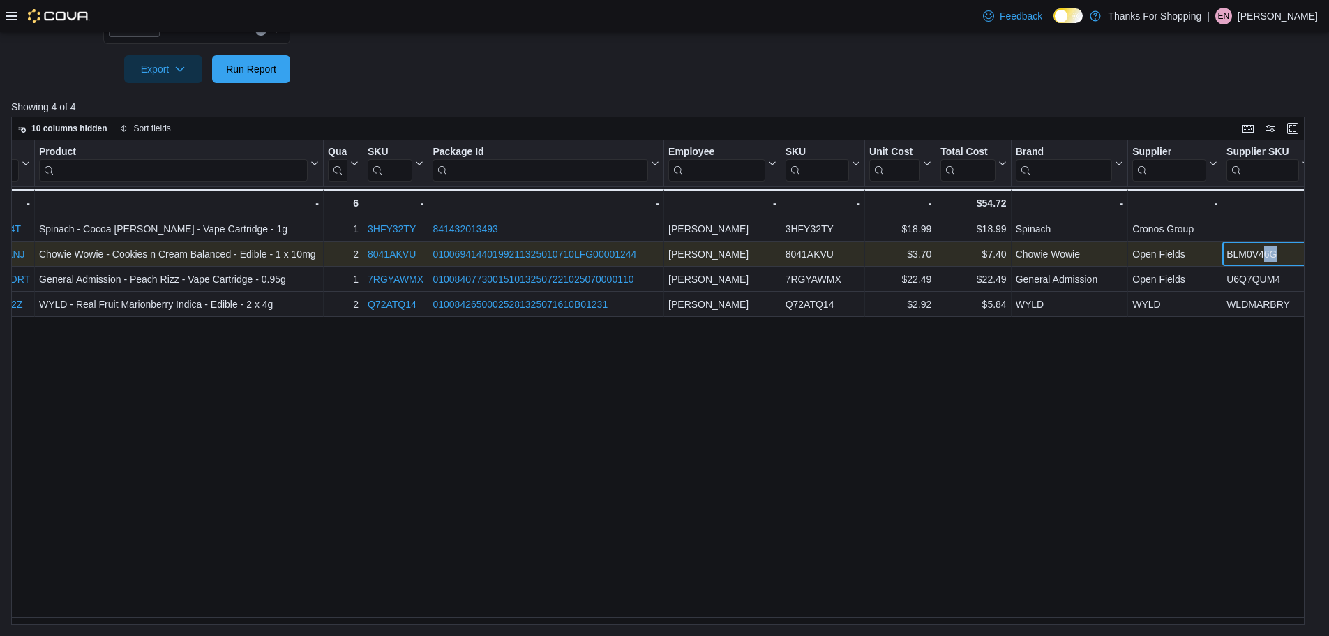
drag, startPoint x: 1262, startPoint y: 254, endPoint x: 1293, endPoint y: 253, distance: 31.4
click at [1293, 253] on div "BLM0V46G - Supplier SKU, column 13, row 2" at bounding box center [1269, 253] width 93 height 25
click at [1298, 243] on div "BLM0V46G - Supplier SKU, column 13, row 2" at bounding box center [1269, 253] width 93 height 25
drag, startPoint x: 1293, startPoint y: 253, endPoint x: 1226, endPoint y: 258, distance: 67.2
click at [1226, 258] on div "BLM0V46G - Supplier SKU, column 13, row 2" at bounding box center [1269, 253] width 93 height 25
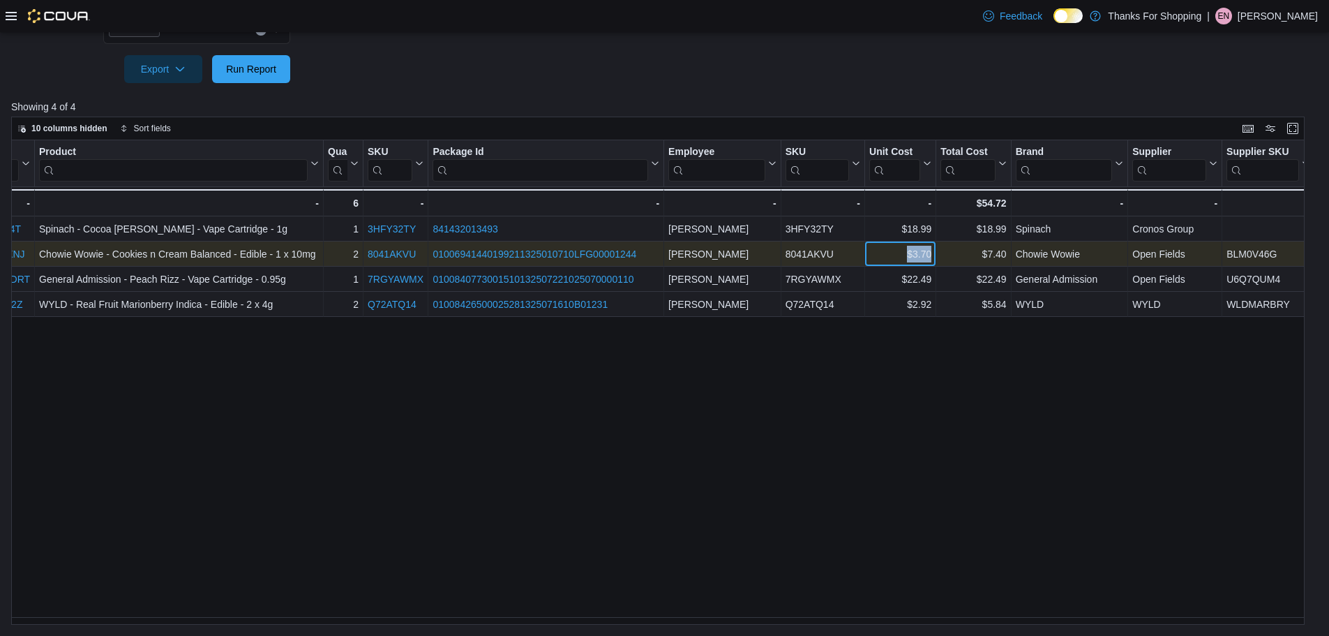
drag, startPoint x: 897, startPoint y: 254, endPoint x: 935, endPoint y: 254, distance: 37.7
click at [935, 254] on div "$3.70 - Unit Cost, column 9, row 2" at bounding box center [900, 253] width 71 height 25
drag, startPoint x: 604, startPoint y: 258, endPoint x: 429, endPoint y: 258, distance: 174.5
click at [429, 258] on div "01006941440199211325010710LFG00001244 - Package URL, column 6, row 2" at bounding box center [546, 253] width 236 height 25
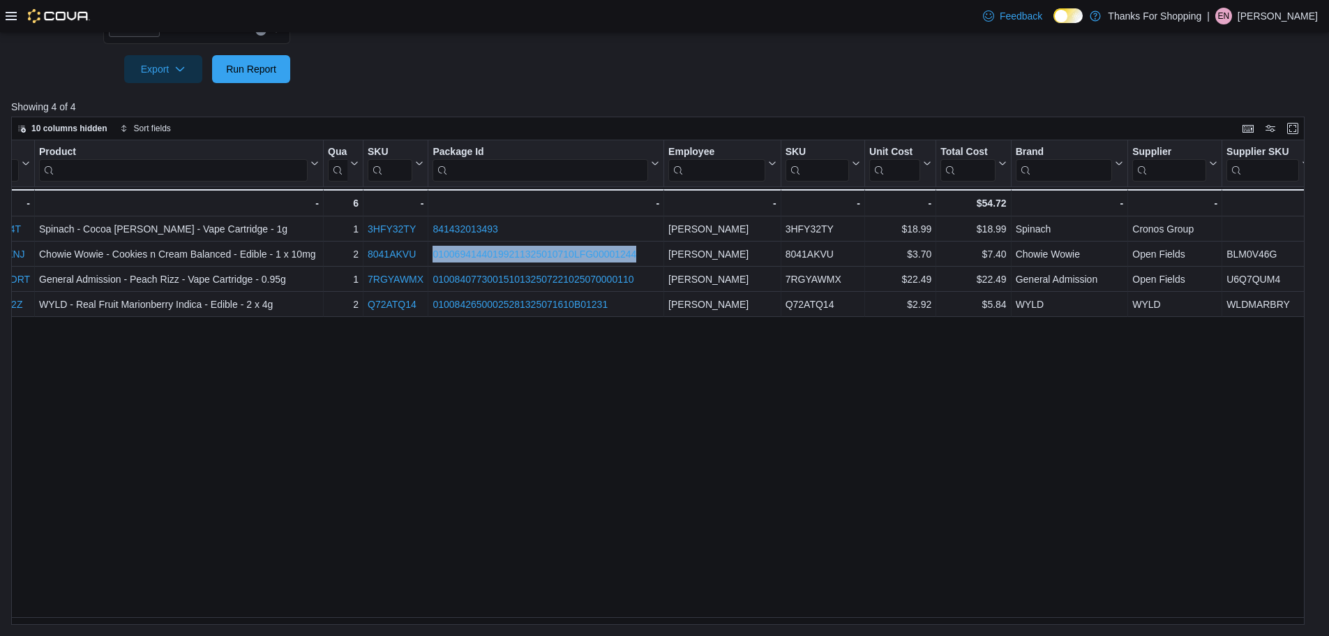
scroll to position [0, 0]
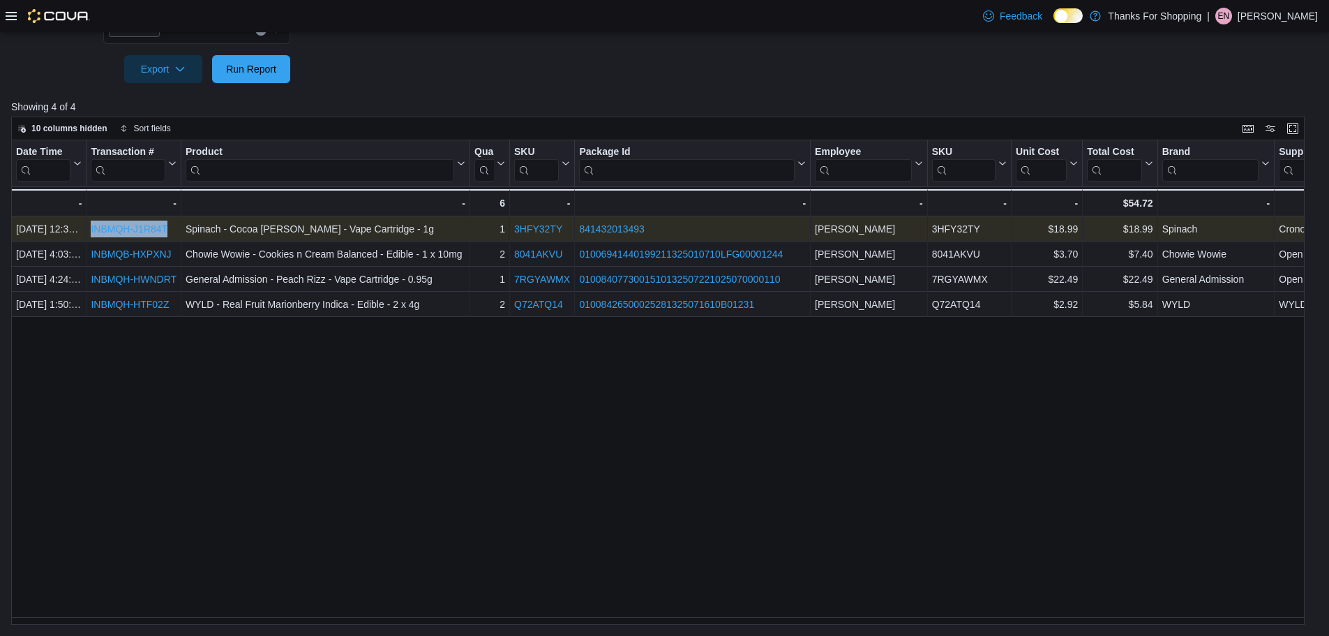
drag, startPoint x: 170, startPoint y: 230, endPoint x: 90, endPoint y: 231, distance: 80.3
click at [90, 231] on div "INBMQH-J1R84T - Transaction # URL, column 2, row 1" at bounding box center [134, 228] width 95 height 25
drag, startPoint x: 387, startPoint y: 224, endPoint x: 158, endPoint y: 233, distance: 229.8
click at [158, 233] on div "1 - Quantity, column 4, row 1 3HFY32TY - SKU URL, column 5, row 1 841432013493 …" at bounding box center [736, 228] width 1451 height 25
click at [400, 227] on div "Spinach - Cocoa Mintz - Vape Cartridge - 1g" at bounding box center [326, 229] width 280 height 17
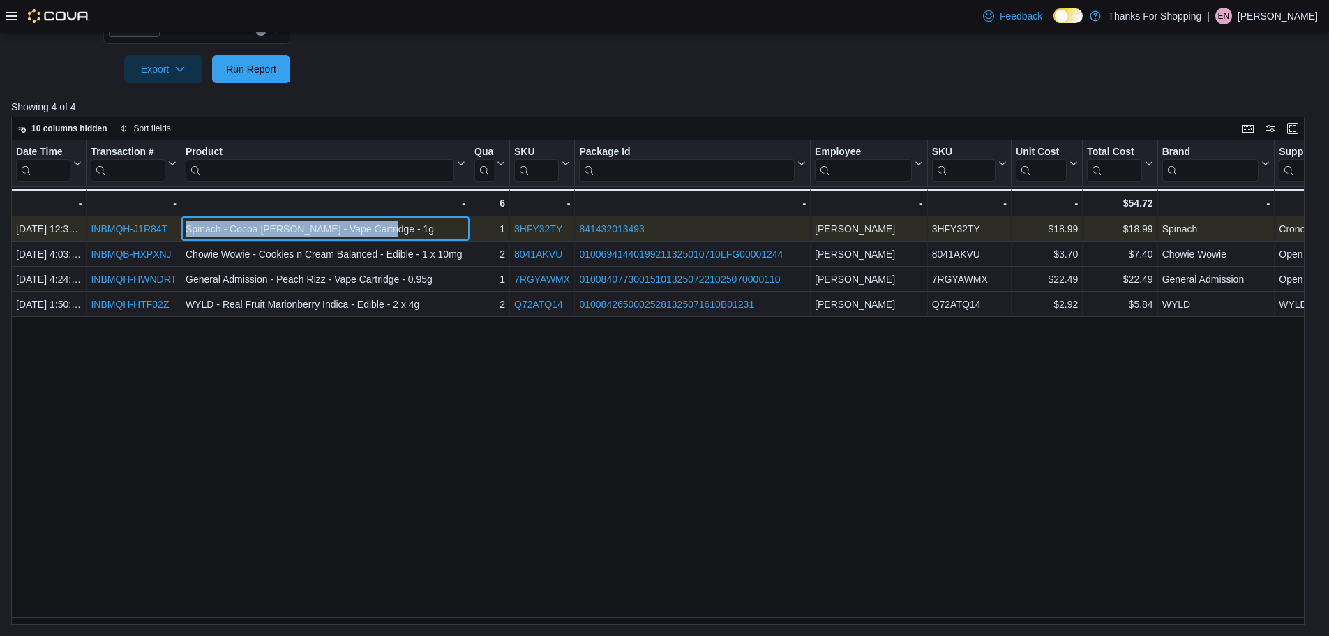
drag, startPoint x: 391, startPoint y: 229, endPoint x: 185, endPoint y: 233, distance: 205.9
click at [185, 233] on div "Spinach - Cocoa Mintz - Vape Cartridge - 1g - Product, column 3, row 1" at bounding box center [325, 228] width 289 height 25
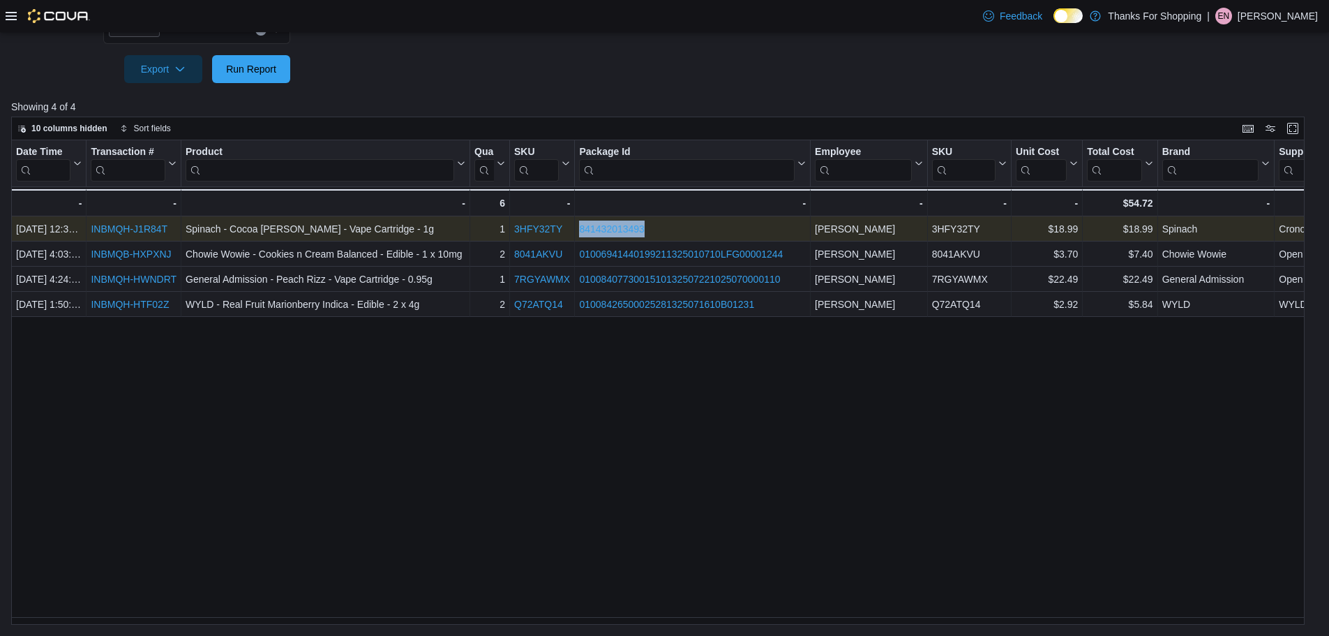
drag, startPoint x: 649, startPoint y: 231, endPoint x: 577, endPoint y: 232, distance: 71.9
click at [577, 232] on div "841432013493 - Package URL, column 6, row 1" at bounding box center [693, 228] width 236 height 25
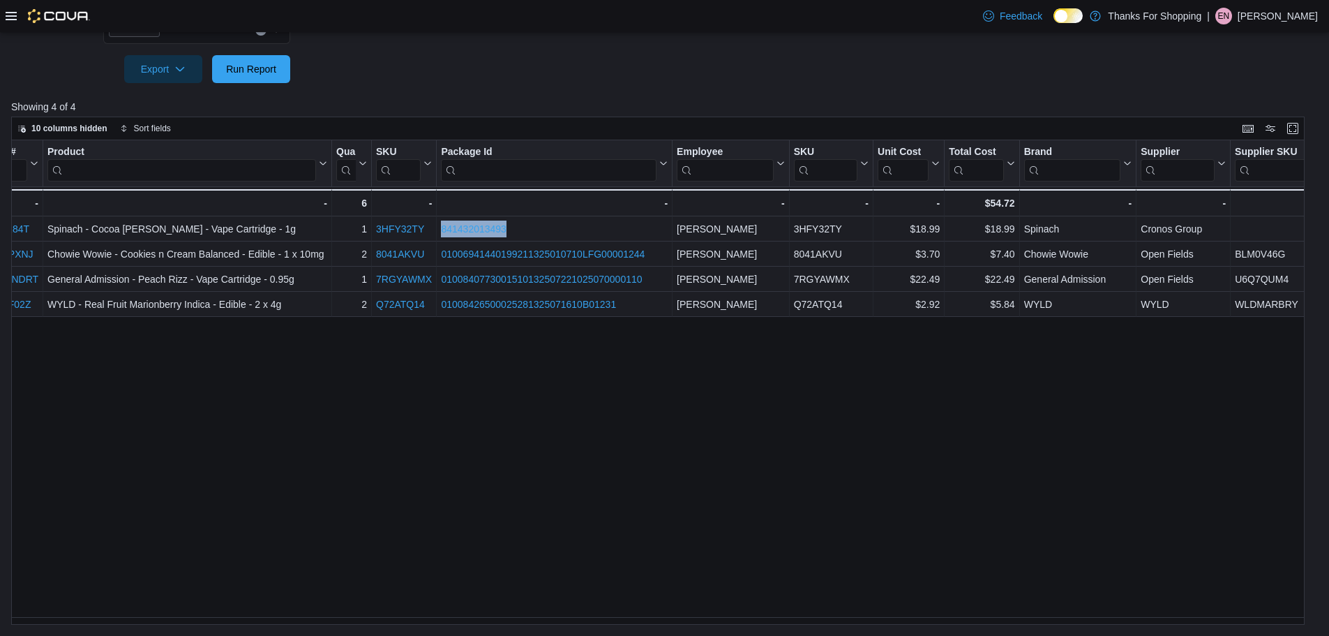
scroll to position [0, 147]
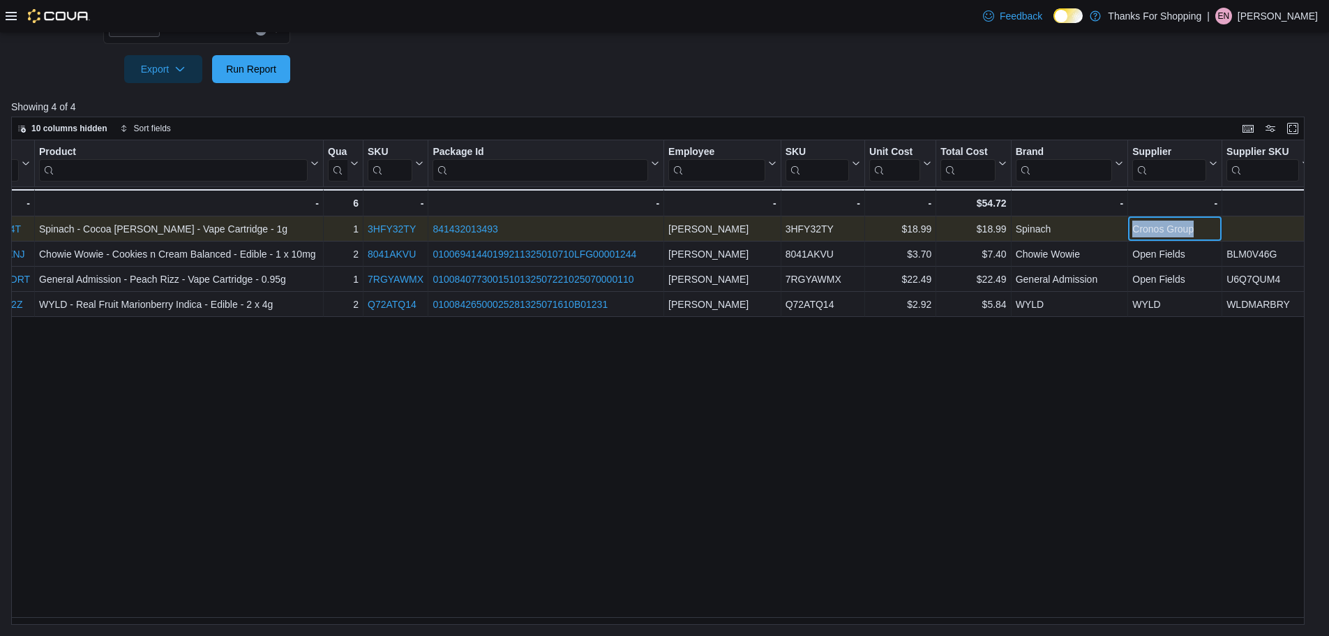
drag, startPoint x: 1196, startPoint y: 227, endPoint x: 1134, endPoint y: 228, distance: 62.1
click at [1134, 228] on div "Cronos Group" at bounding box center [1175, 229] width 85 height 17
drag, startPoint x: 899, startPoint y: 224, endPoint x: 935, endPoint y: 229, distance: 36.6
click at [935, 229] on div "$18.99 - Unit Cost, column 9, row 1" at bounding box center [900, 228] width 71 height 25
drag, startPoint x: 578, startPoint y: 231, endPoint x: 435, endPoint y: 230, distance: 143.1
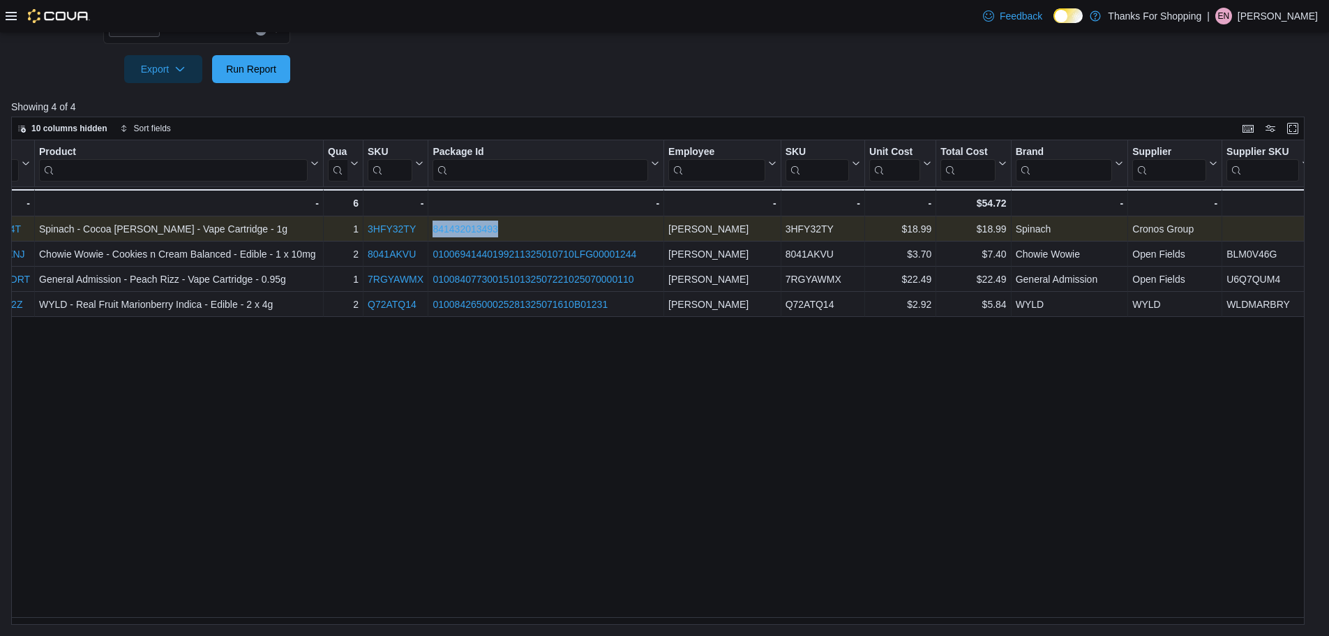
click at [435, 230] on div "841432013493" at bounding box center [546, 229] width 227 height 17
drag, startPoint x: 421, startPoint y: 226, endPoint x: 356, endPoint y: 225, distance: 64.9
click at [356, 225] on div "1 - Quantity, column 4, row 1 3HFY32TY - SKU URL, column 5, row 1 841432013493 …" at bounding box center [590, 228] width 1451 height 25
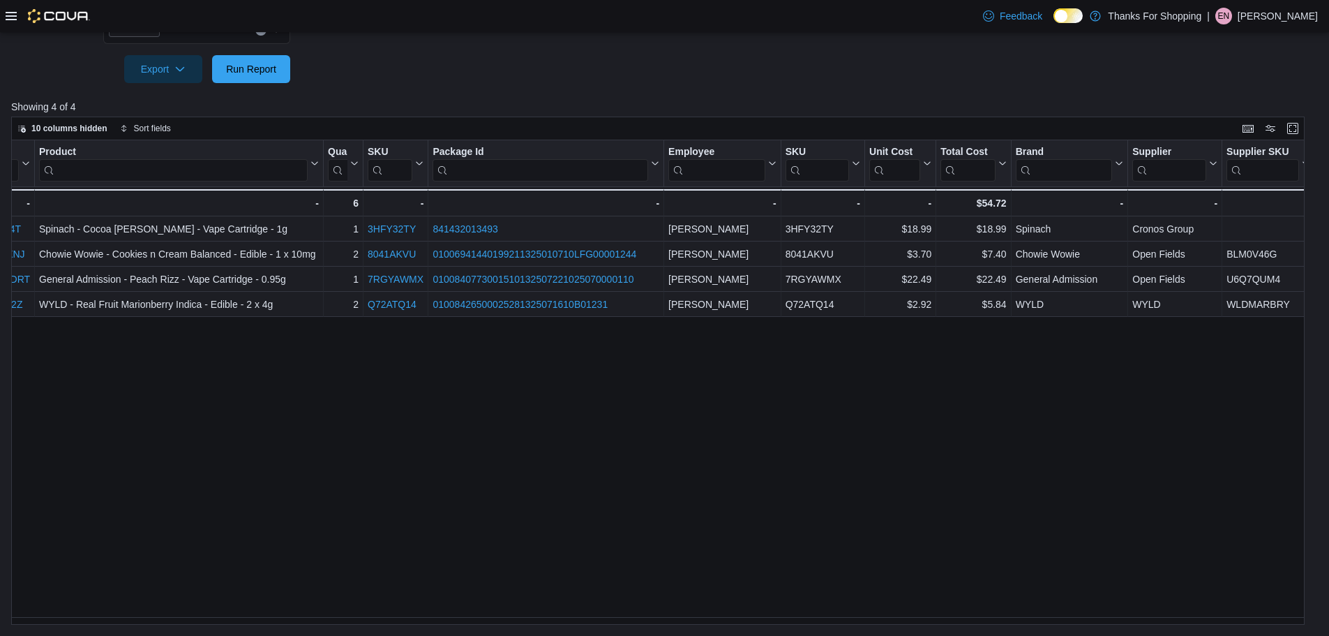
click at [438, 346] on div "Date Time Click to view column header actions Transaction # Click to view colum…" at bounding box center [663, 382] width 1304 height 485
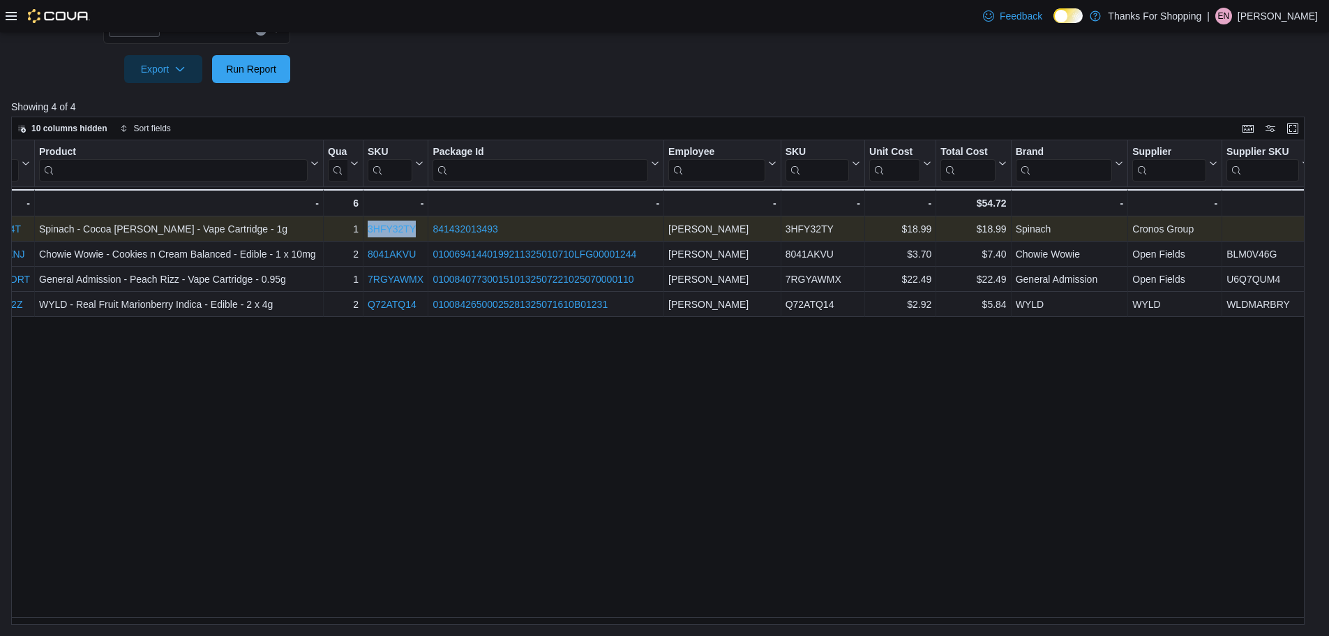
drag, startPoint x: 420, startPoint y: 233, endPoint x: 364, endPoint y: 232, distance: 56.5
click at [364, 232] on div "3HFY32TY - SKU URL, column 5, row 1" at bounding box center [396, 228] width 65 height 25
copy link "3HFY32TY"
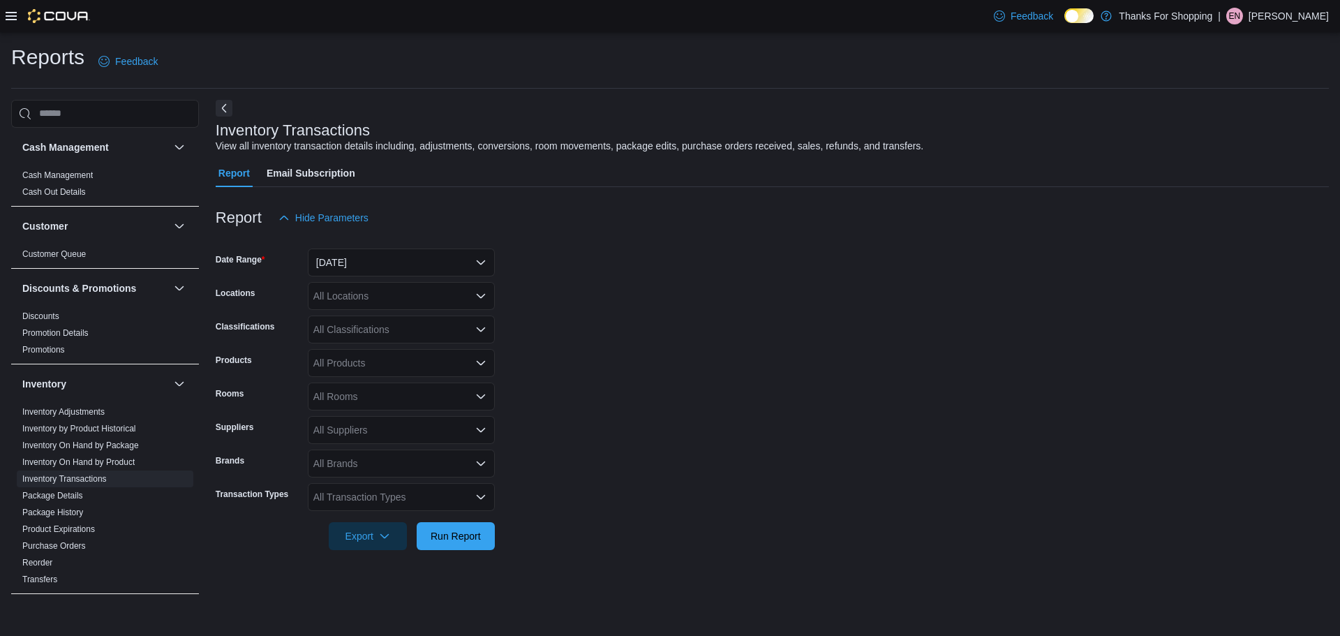
click at [349, 301] on div "All Locations" at bounding box center [401, 296] width 187 height 28
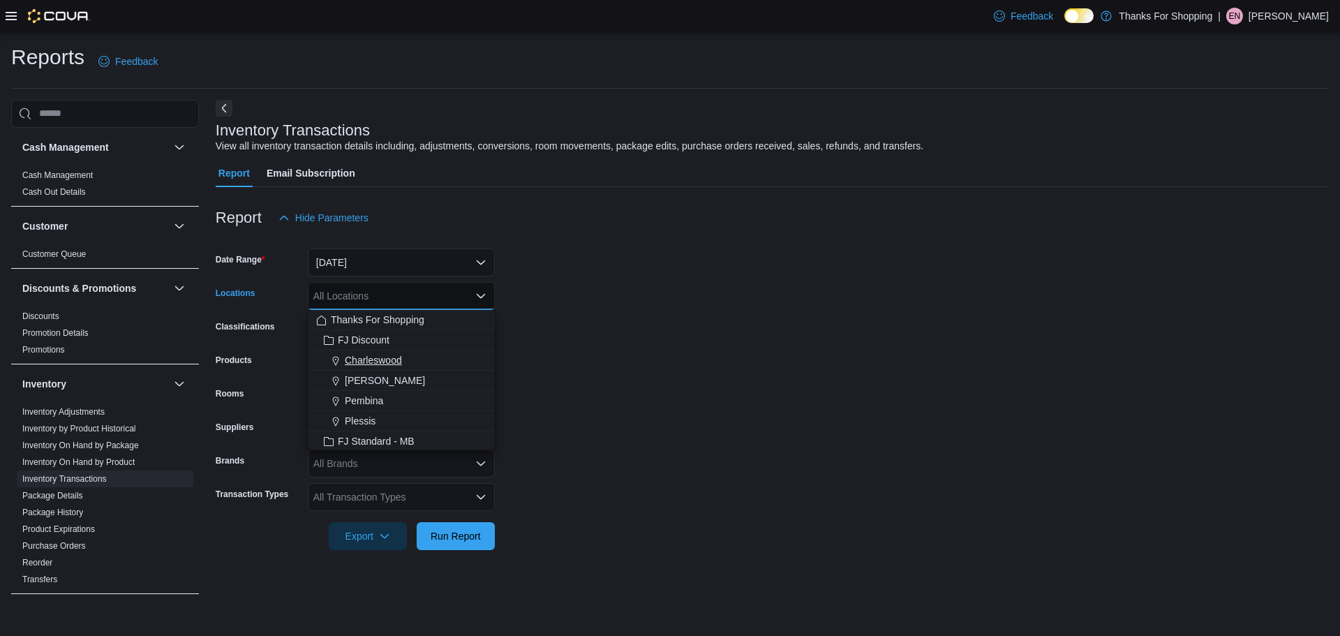
scroll to position [140, 0]
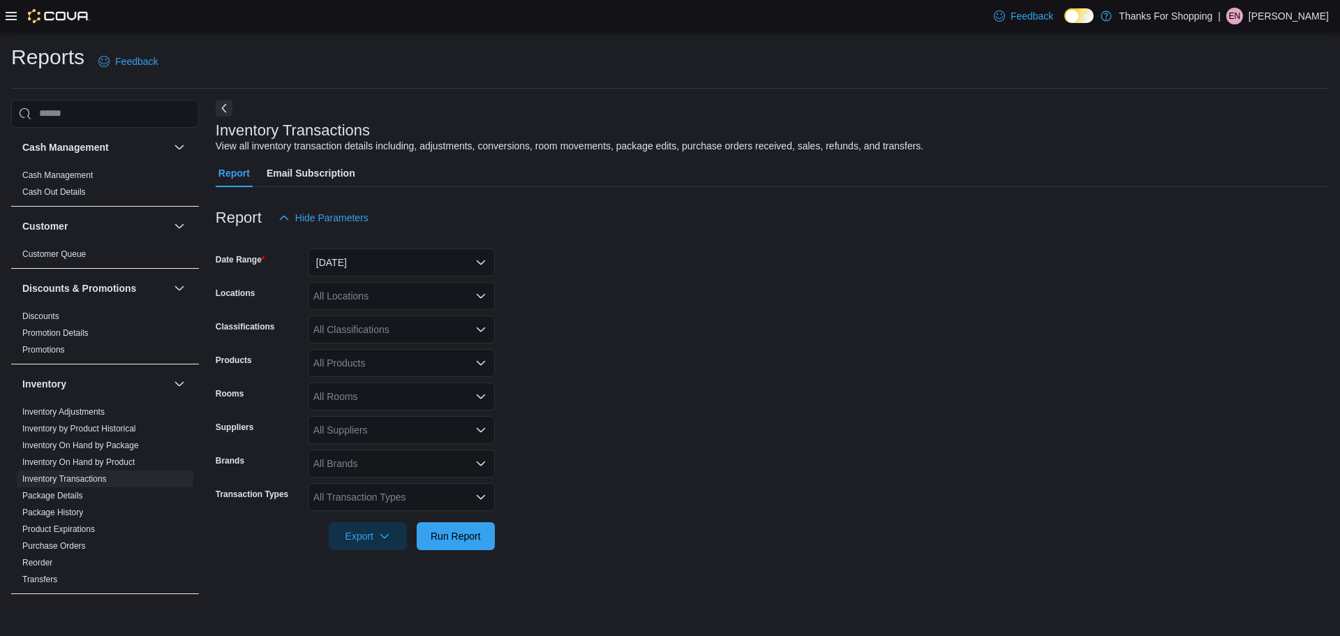
click at [638, 264] on form "Date Range [DATE] Locations All Locations Classifications All Classifications P…" at bounding box center [772, 391] width 1113 height 318
click at [75, 458] on link "Inventory On Hand by Product" at bounding box center [78, 462] width 112 height 10
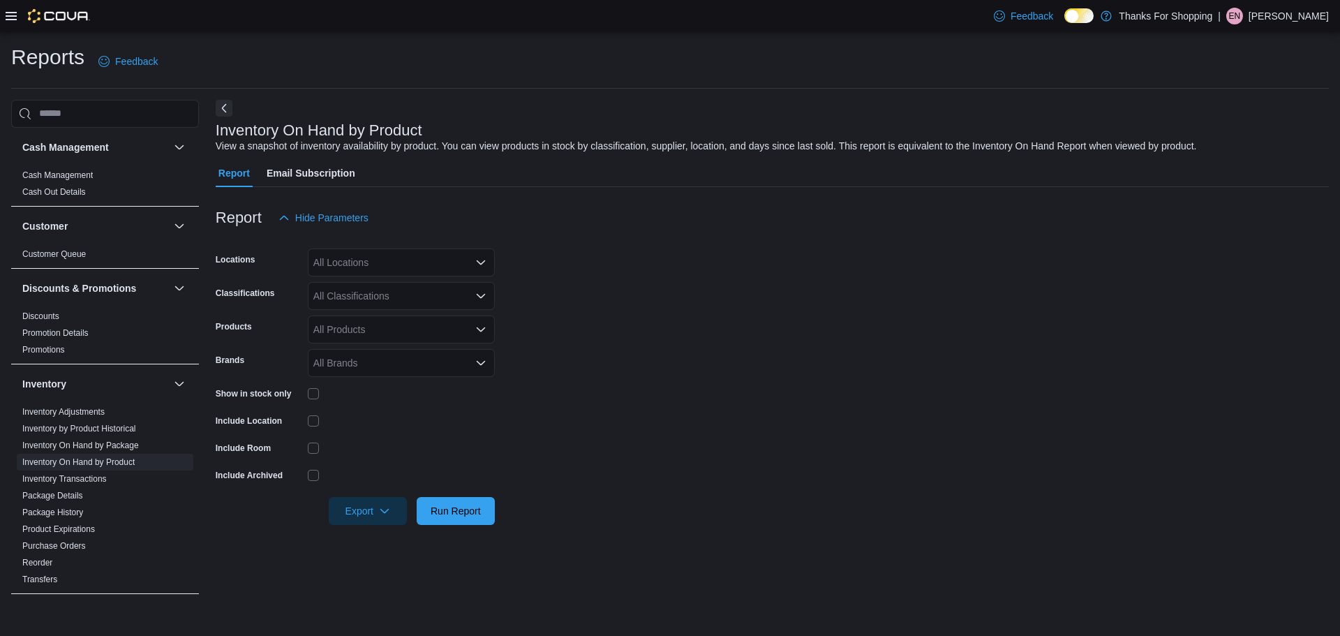
click at [350, 269] on div "All Locations" at bounding box center [401, 262] width 187 height 28
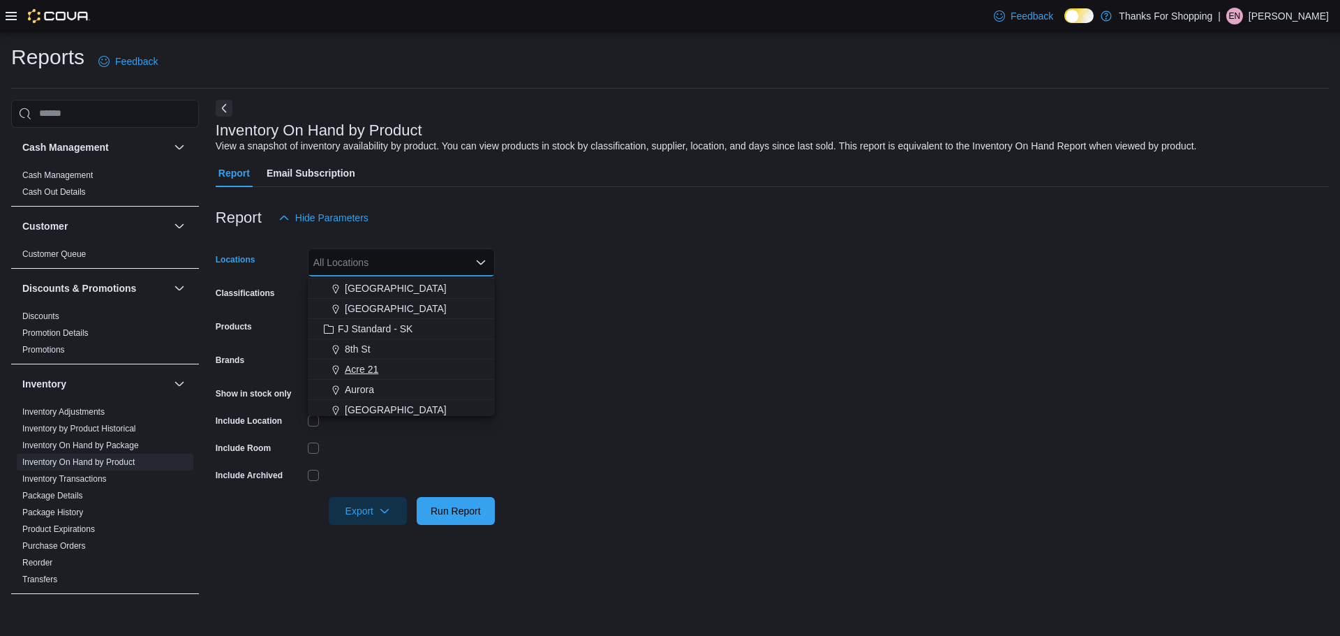
click at [368, 371] on span "Acre 21" at bounding box center [361, 369] width 33 height 14
click at [652, 316] on form "Locations [GEOGRAPHIC_DATA] 21 Combo box. Selected. Acre 21. Press Backspace to…" at bounding box center [772, 378] width 1113 height 293
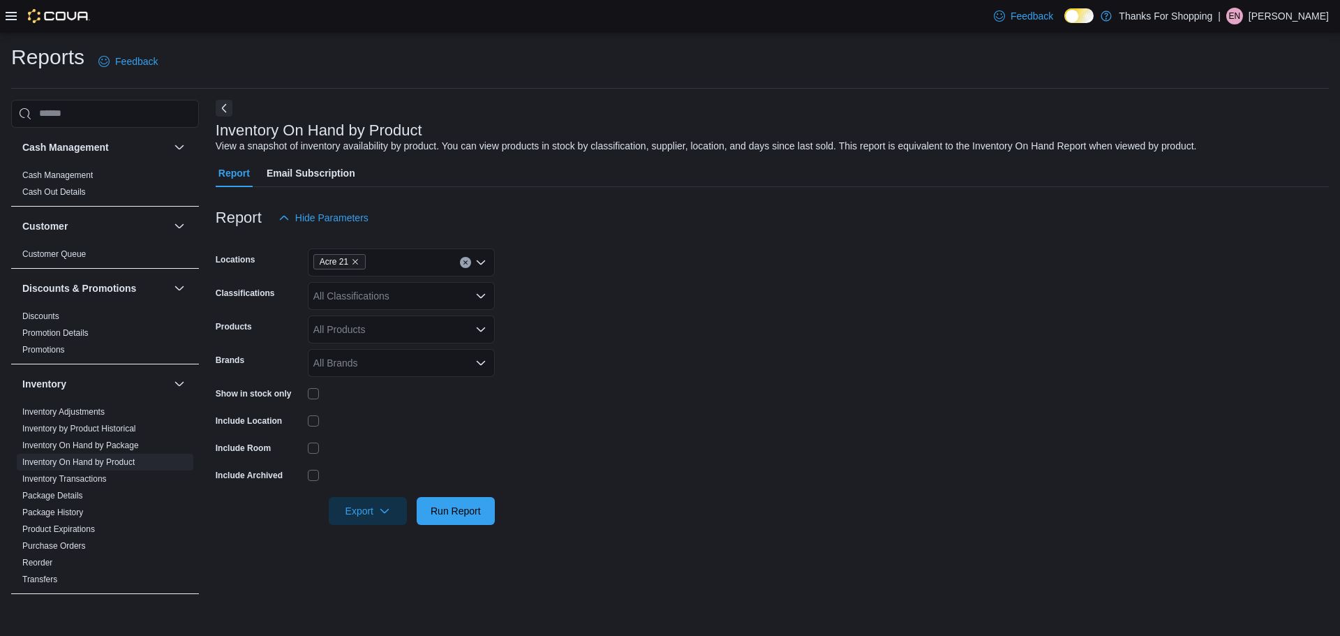
click at [414, 300] on div "All Classifications" at bounding box center [401, 296] width 187 height 28
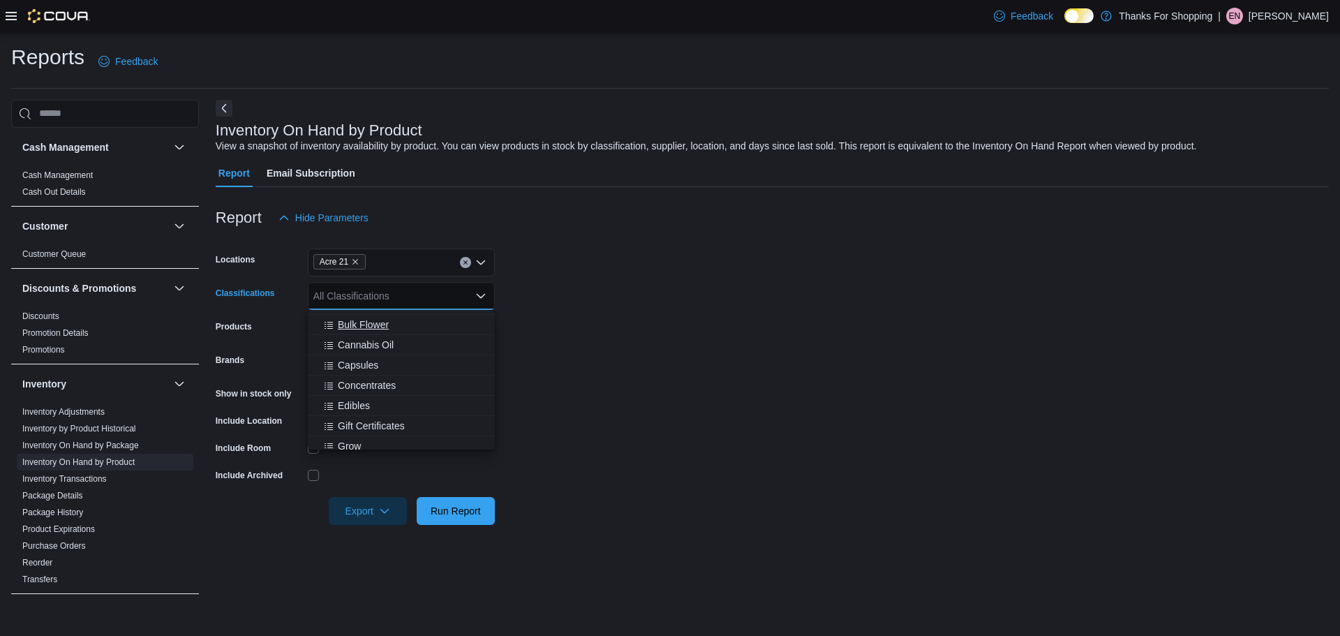
scroll to position [530, 0]
click at [366, 420] on span "Pre-Roll" at bounding box center [356, 417] width 36 height 14
click at [366, 421] on span "Infused Pre-Roll" at bounding box center [373, 417] width 70 height 14
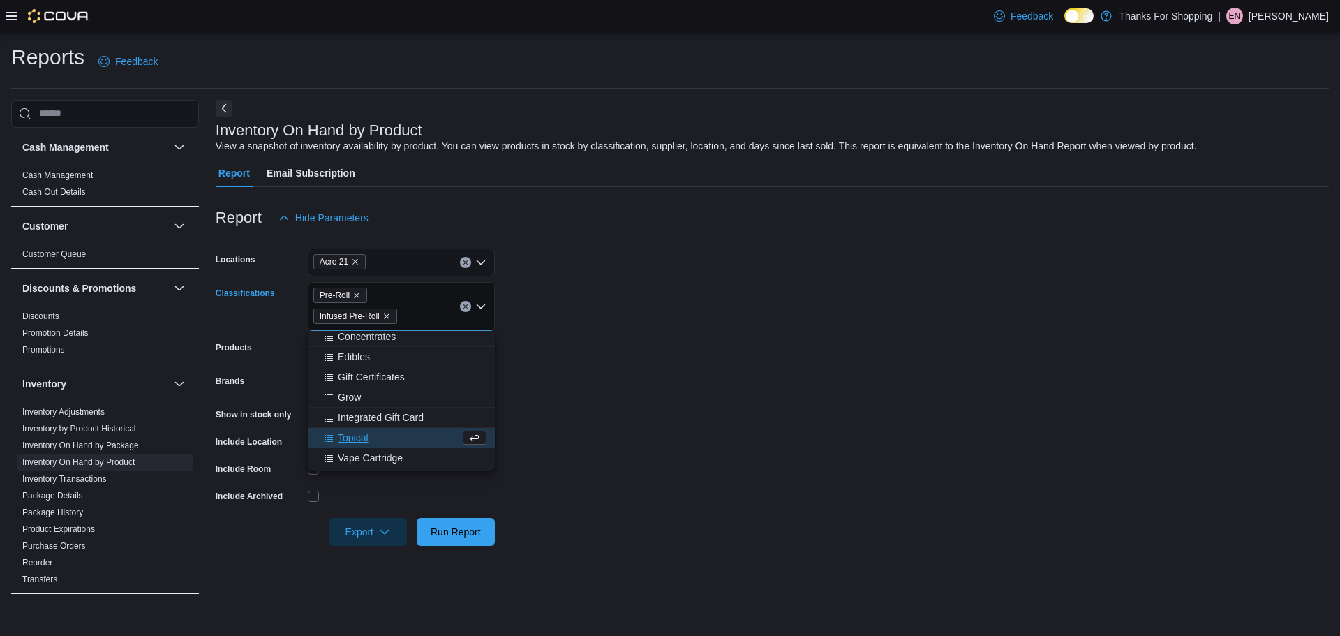
click at [599, 407] on form "Locations Acre 21 Classifications Pre-Roll Infused Pre-Roll Combo box. Selected…" at bounding box center [772, 389] width 1113 height 314
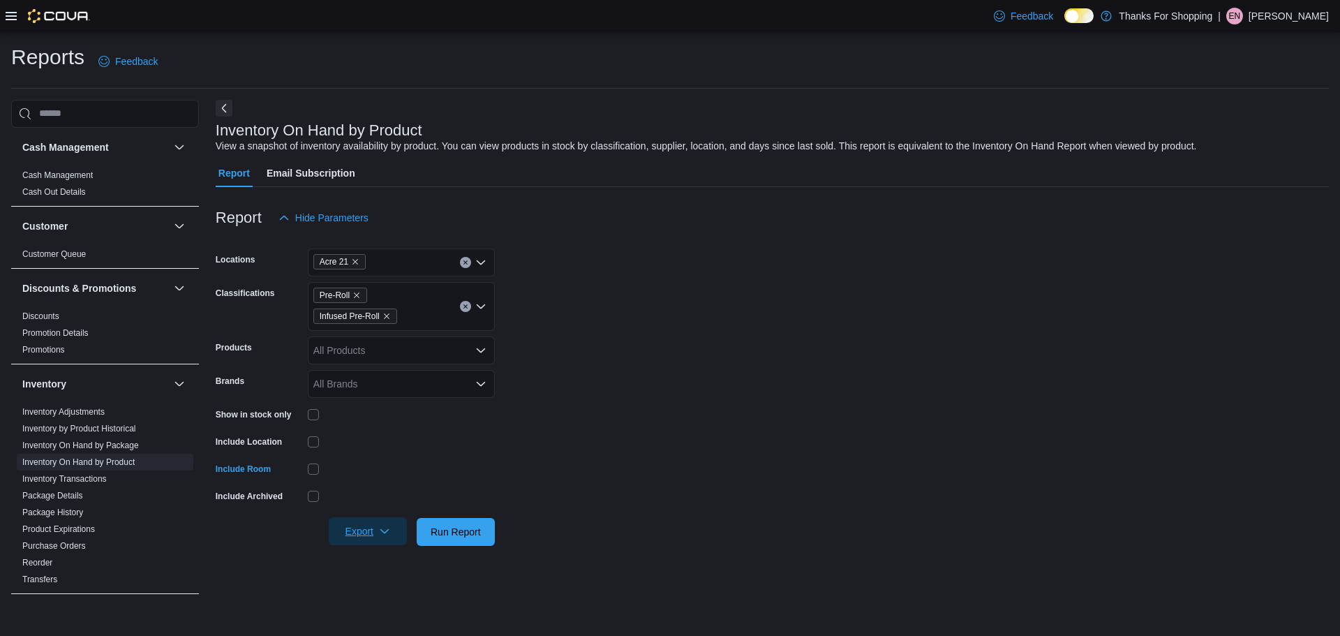
click at [381, 537] on span "Export" at bounding box center [367, 531] width 61 height 28
click at [380, 452] on span "Export to Excel" at bounding box center [369, 447] width 63 height 11
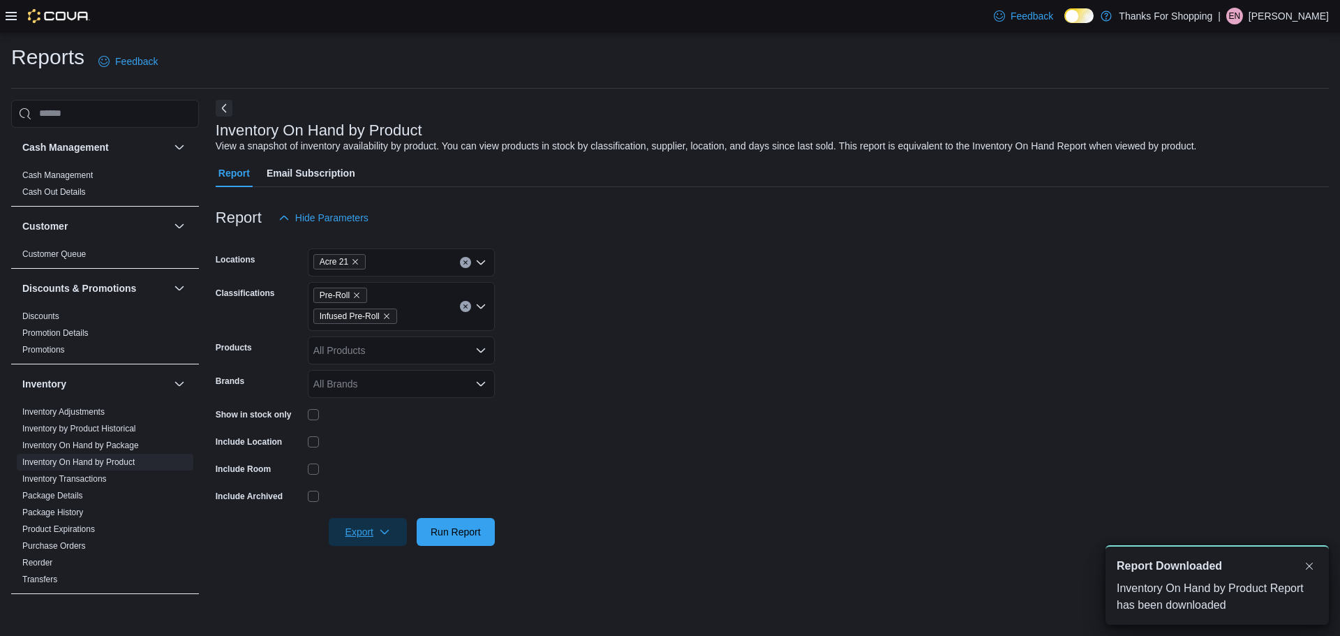
scroll to position [0, 0]
click at [354, 294] on icon "Remove Pre-Roll from selection in this group" at bounding box center [356, 295] width 8 height 8
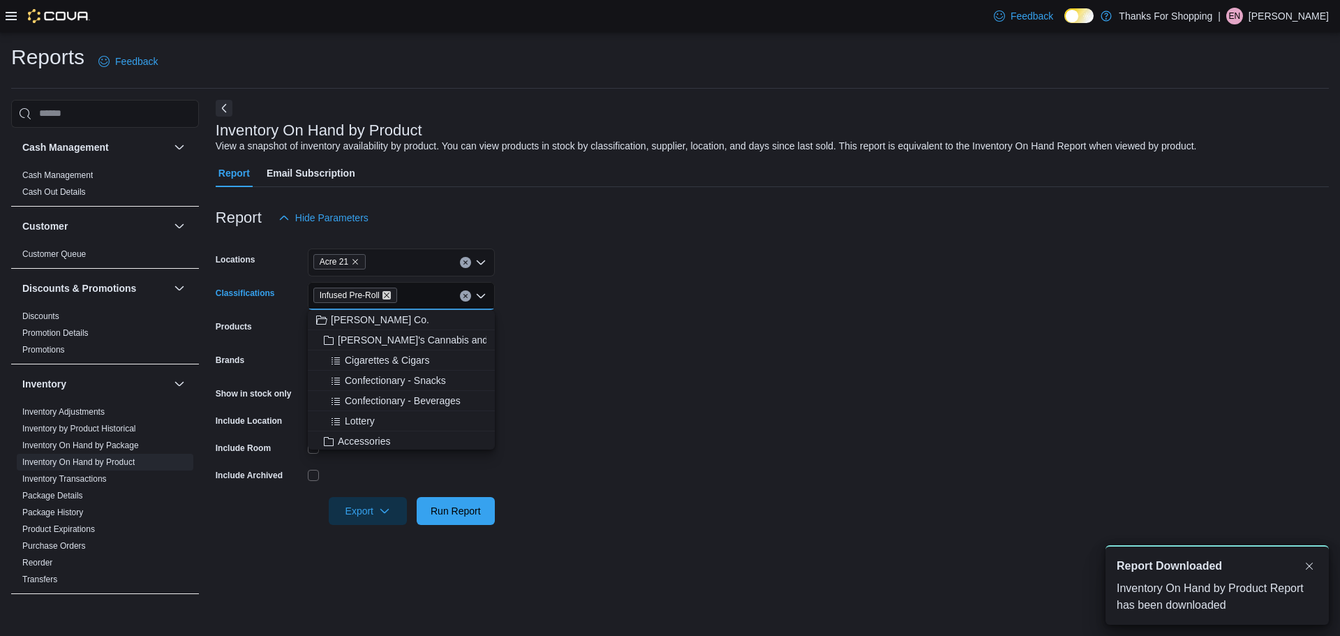
click at [388, 294] on icon "Remove Infused Pre-Roll from selection in this group" at bounding box center [386, 295] width 8 height 8
click at [383, 378] on span "Vape Cartridge" at bounding box center [370, 380] width 65 height 14
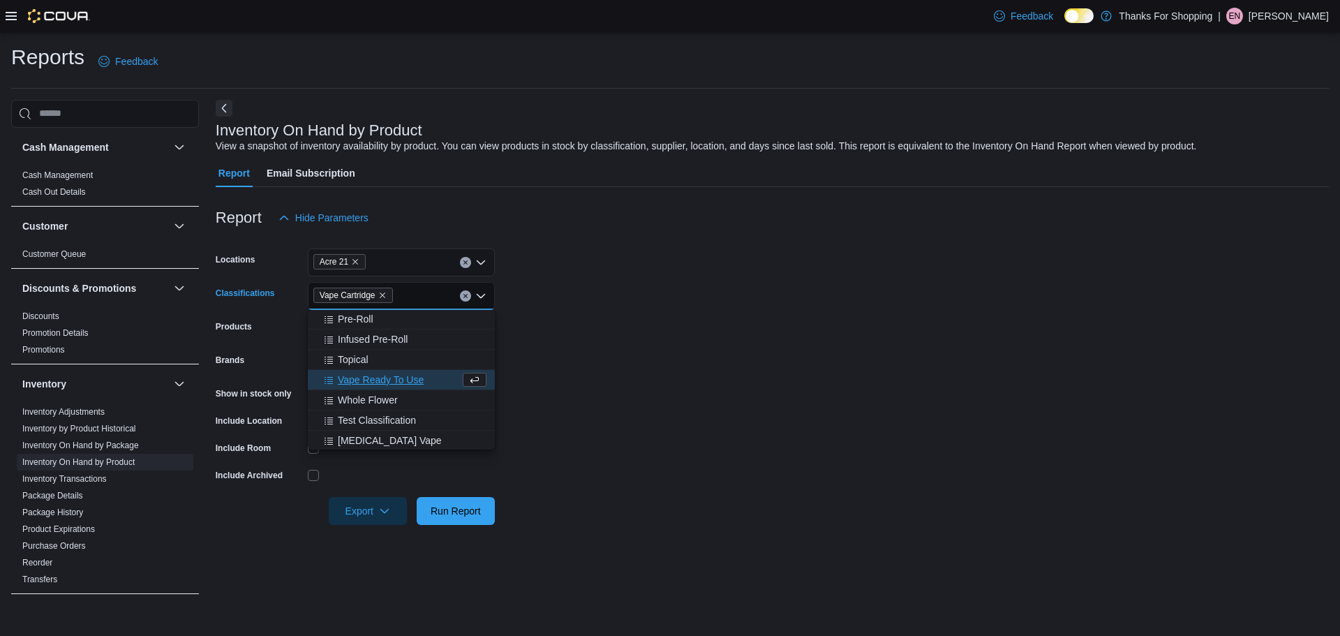
click at [382, 378] on span "Vape Ready To Use" at bounding box center [381, 380] width 86 height 14
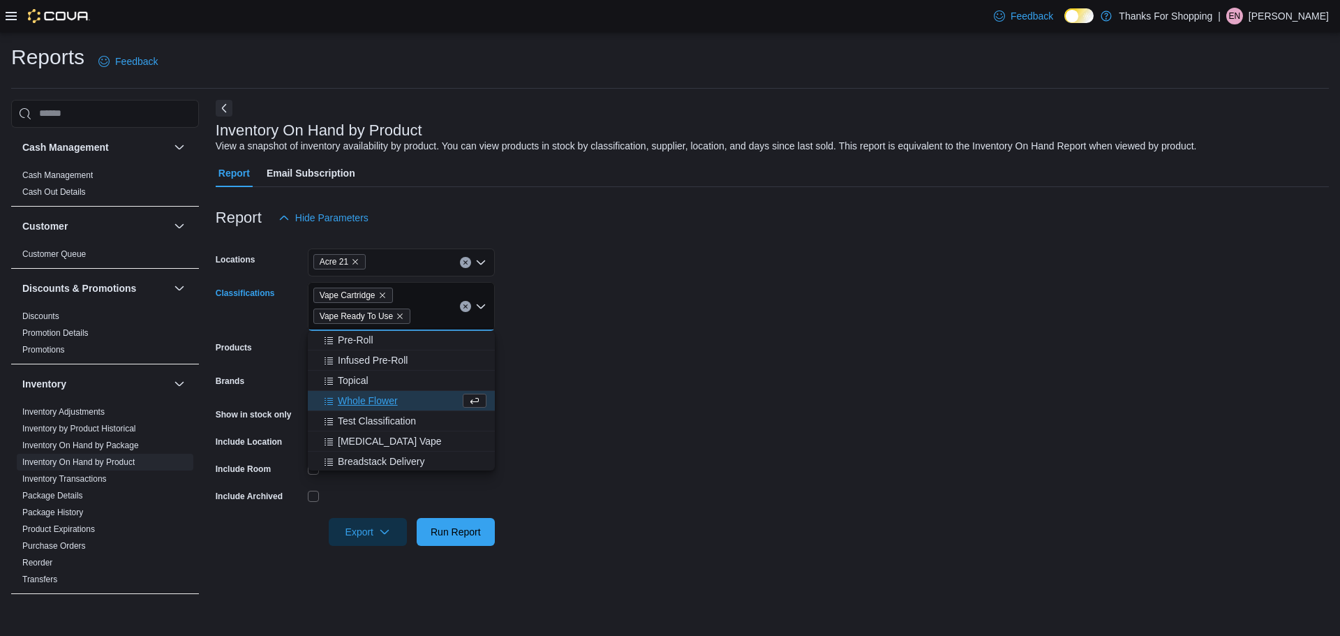
click at [530, 557] on div at bounding box center [772, 554] width 1113 height 17
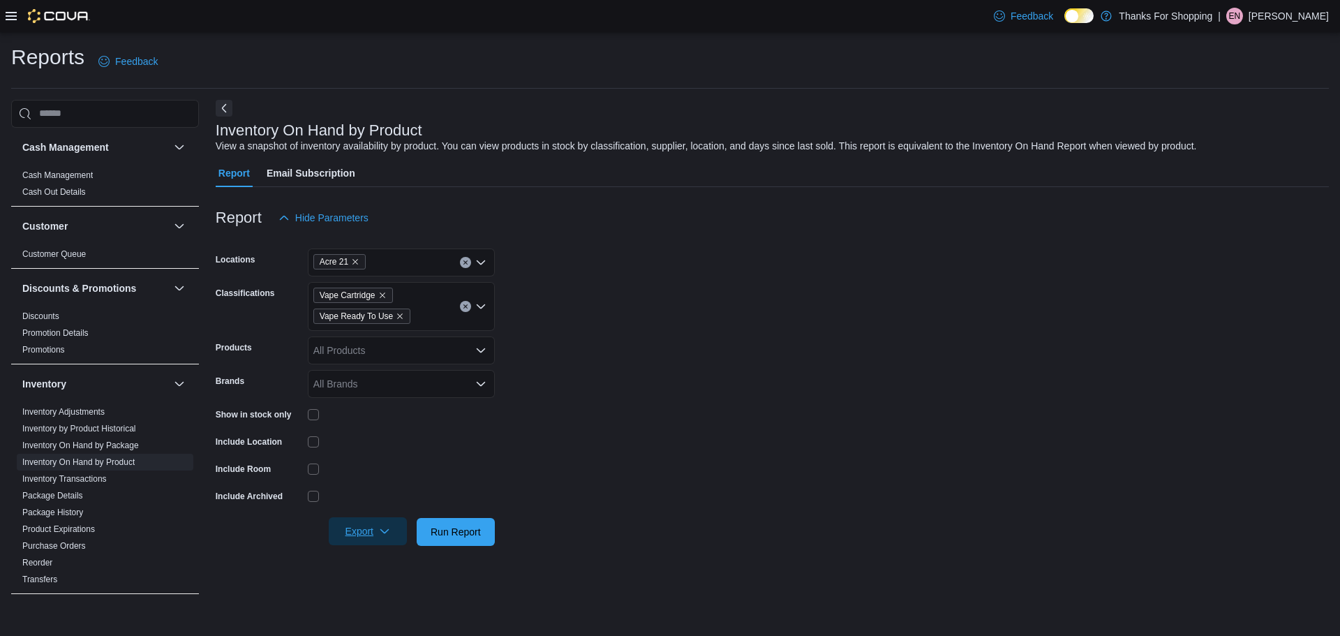
click at [365, 531] on span "Export" at bounding box center [367, 531] width 61 height 28
click at [368, 448] on span "Export to Excel" at bounding box center [369, 447] width 63 height 11
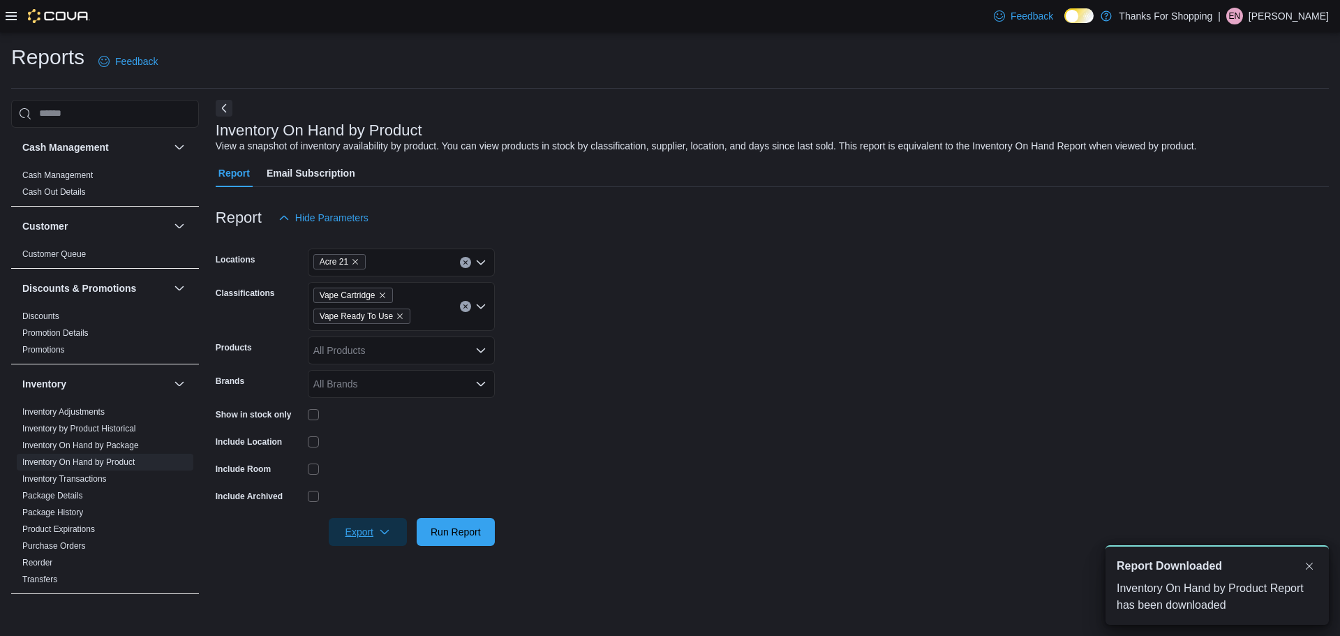
scroll to position [0, 0]
click at [384, 294] on icon "Remove Vape Cartridge from selection in this group" at bounding box center [383, 295] width 6 height 6
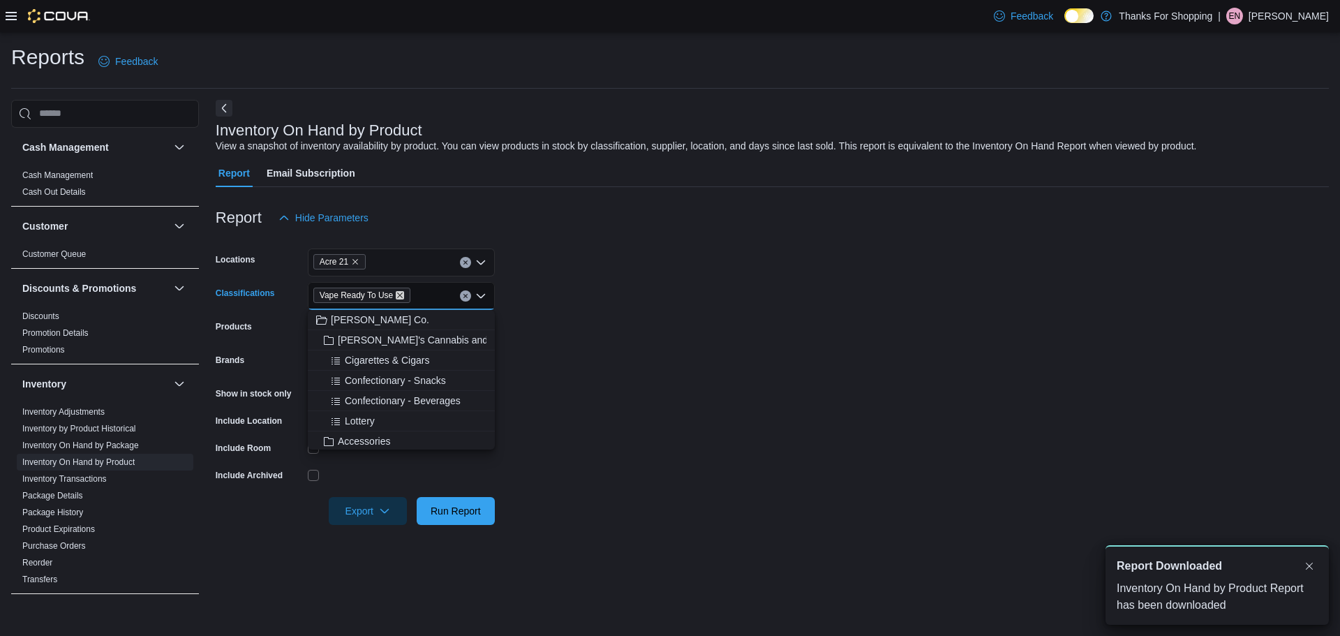
click at [396, 297] on icon "Remove Vape Ready To Use from selection in this group" at bounding box center [400, 295] width 8 height 8
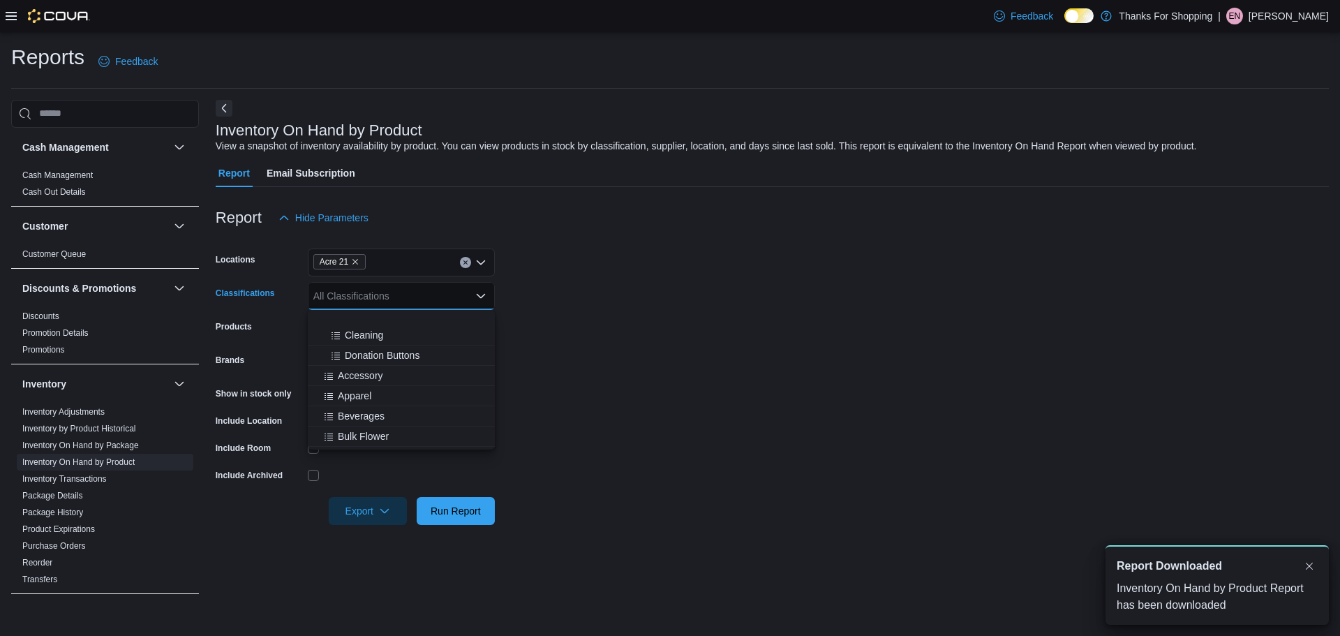
scroll to position [419, 0]
click at [354, 345] on span "Beverages" at bounding box center [361, 346] width 47 height 14
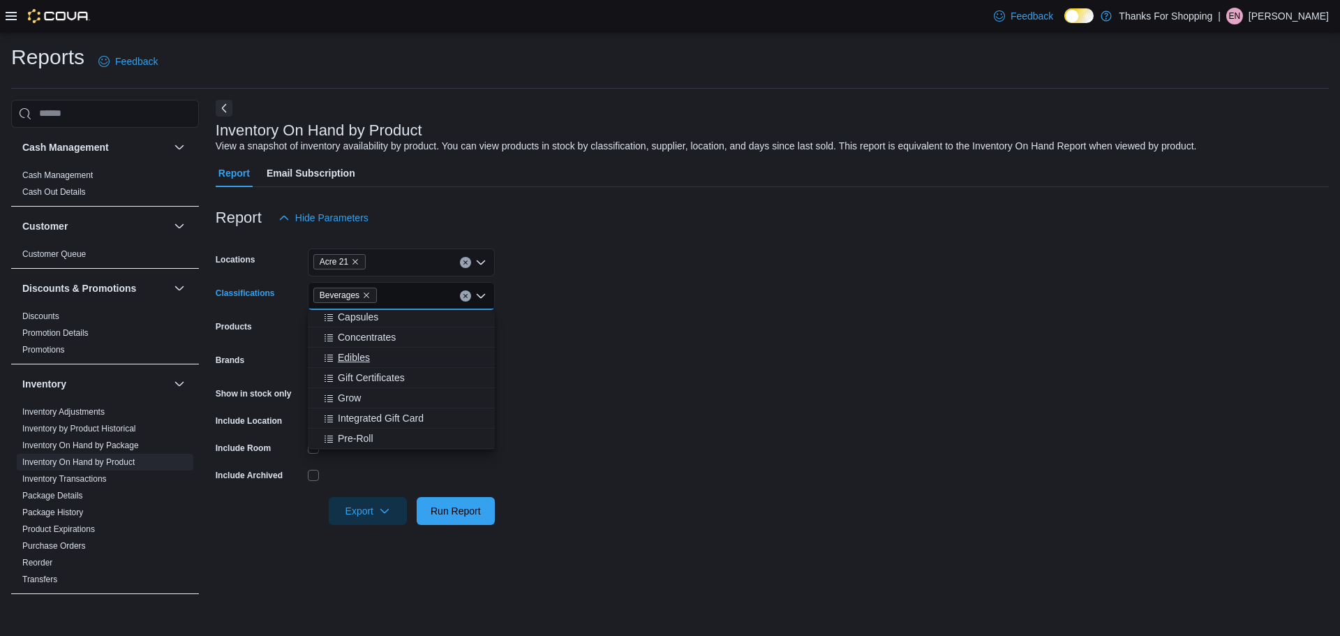
click at [344, 357] on span "Edibles" at bounding box center [354, 357] width 32 height 14
click at [592, 397] on form "Locations Acre 21 Classifications Beverages Edibles Combo box. Selected. Bevera…" at bounding box center [772, 378] width 1113 height 293
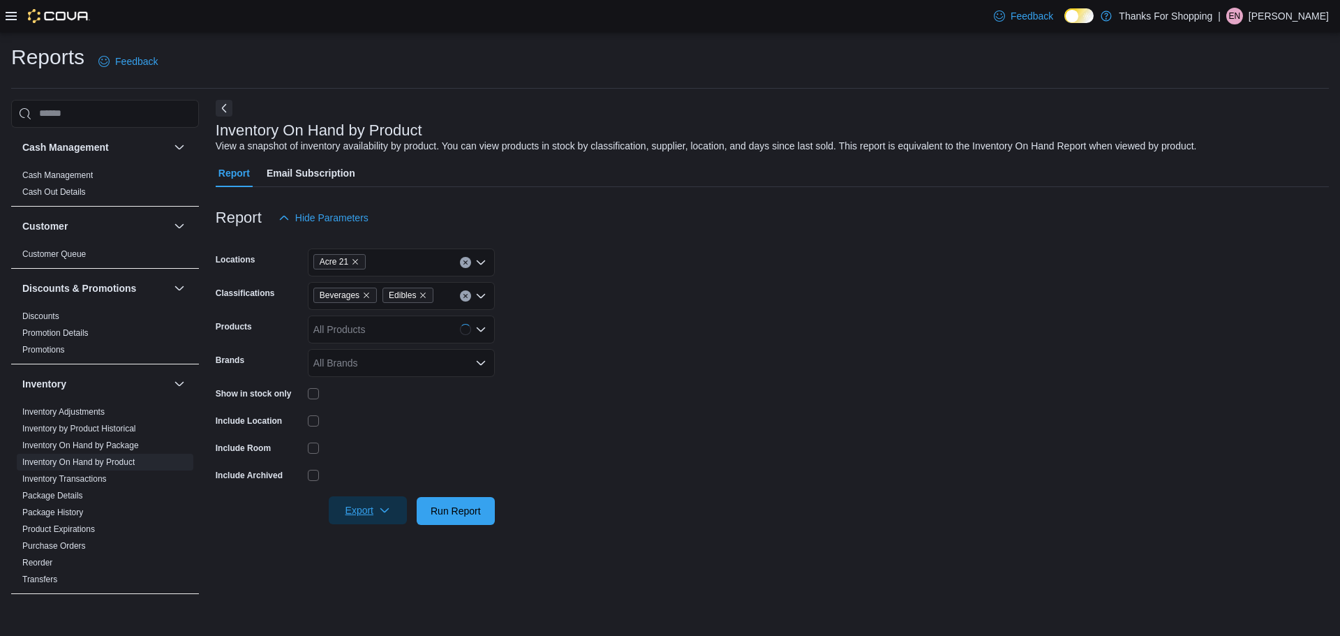
click at [350, 498] on span "Export" at bounding box center [367, 510] width 61 height 28
click at [373, 537] on span "Export to Excel" at bounding box center [369, 538] width 63 height 11
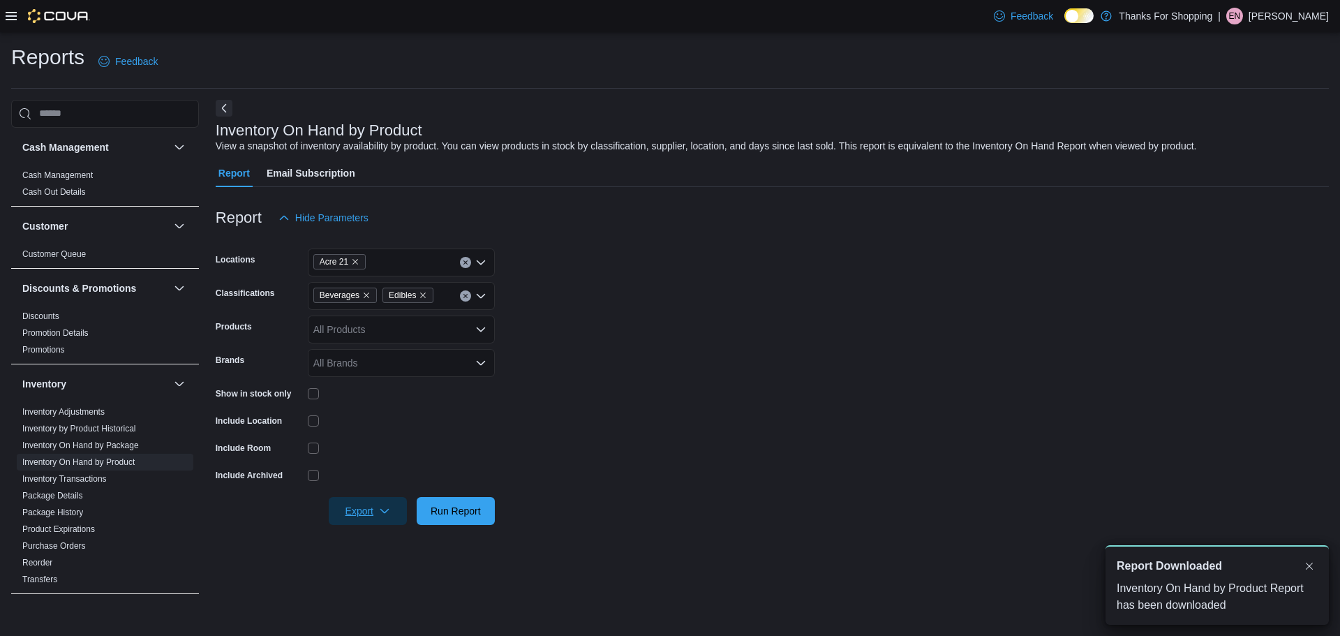
scroll to position [0, 0]
